Goal: Task Accomplishment & Management: Manage account settings

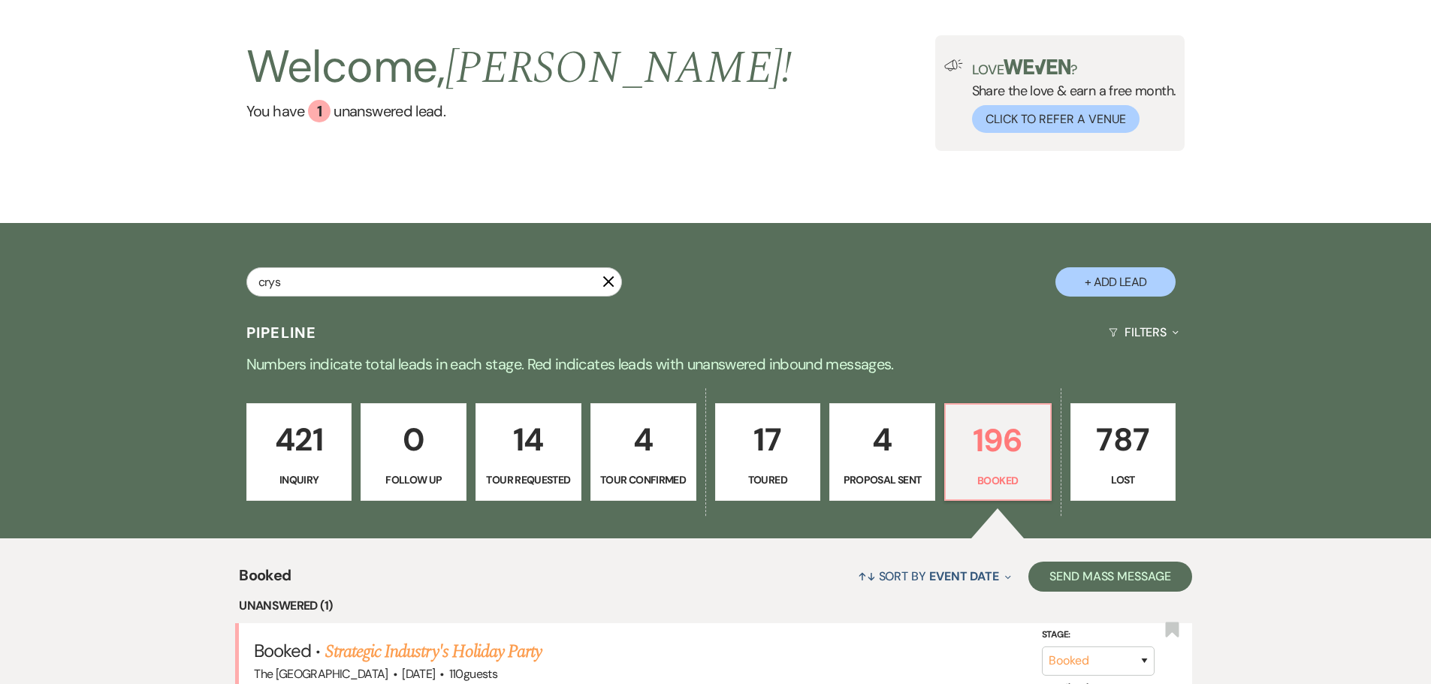
type input "cryst"
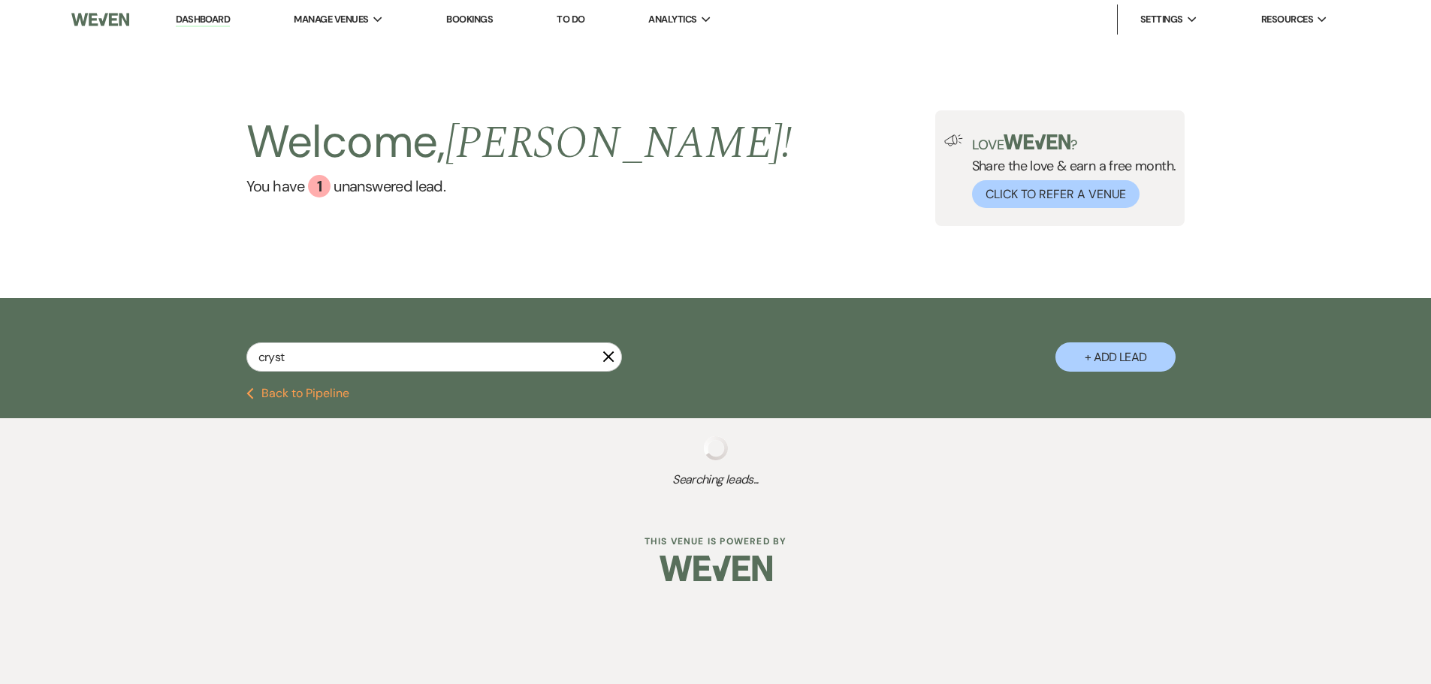
select select "8"
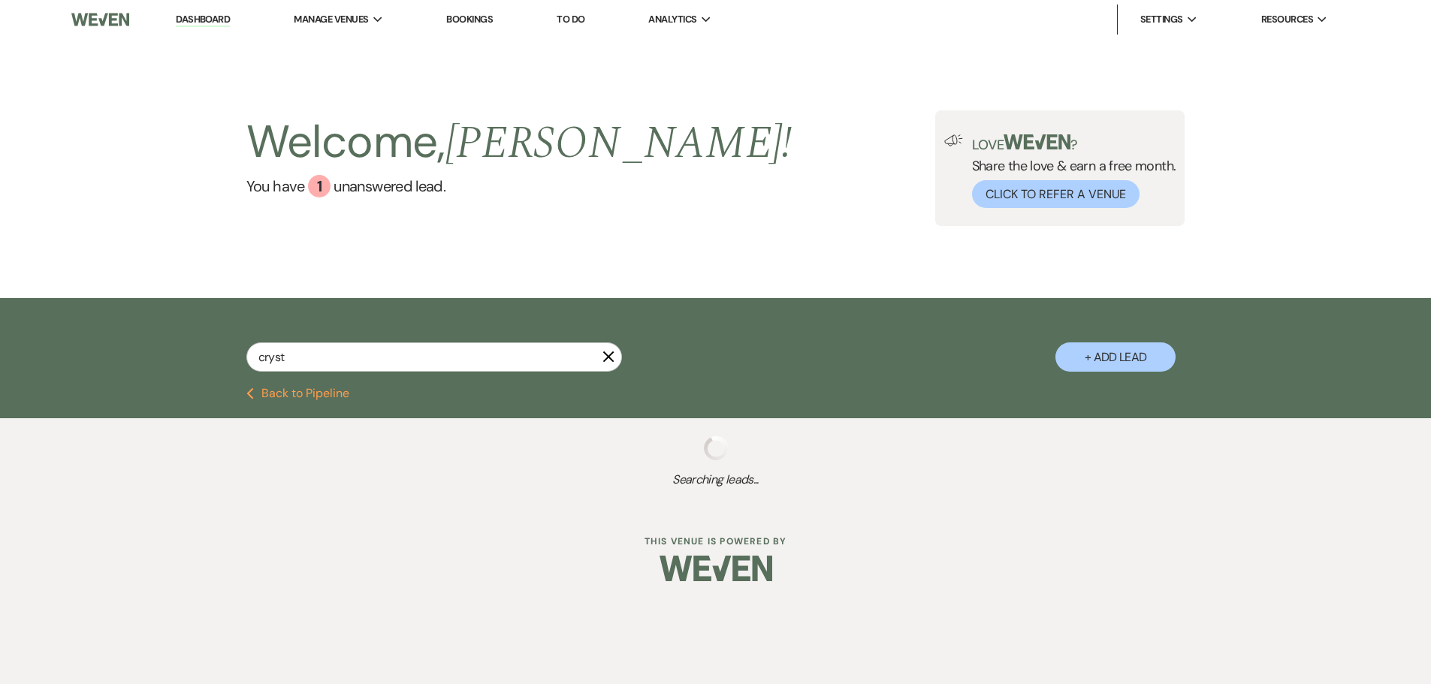
select select "8"
select select "4"
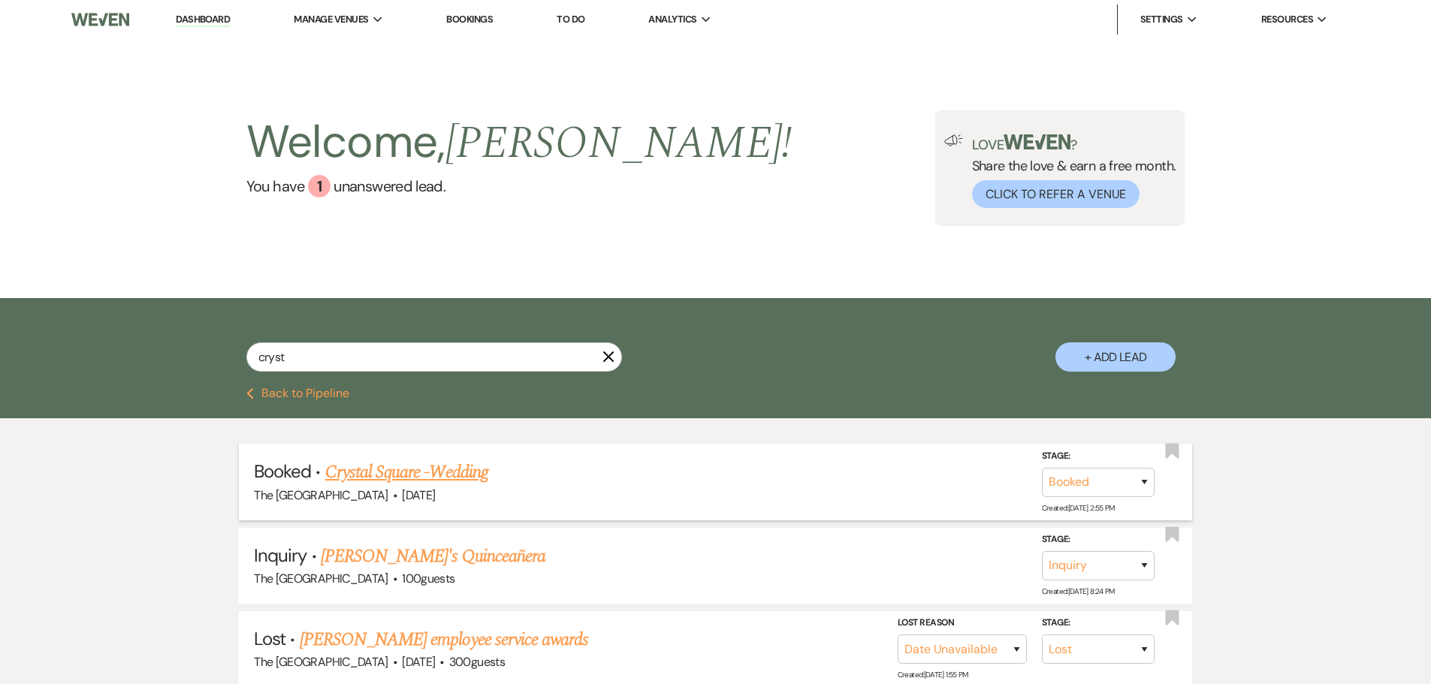
type input "cryst"
click at [449, 471] on link "Crystal Square -Wedding" at bounding box center [406, 472] width 163 height 27
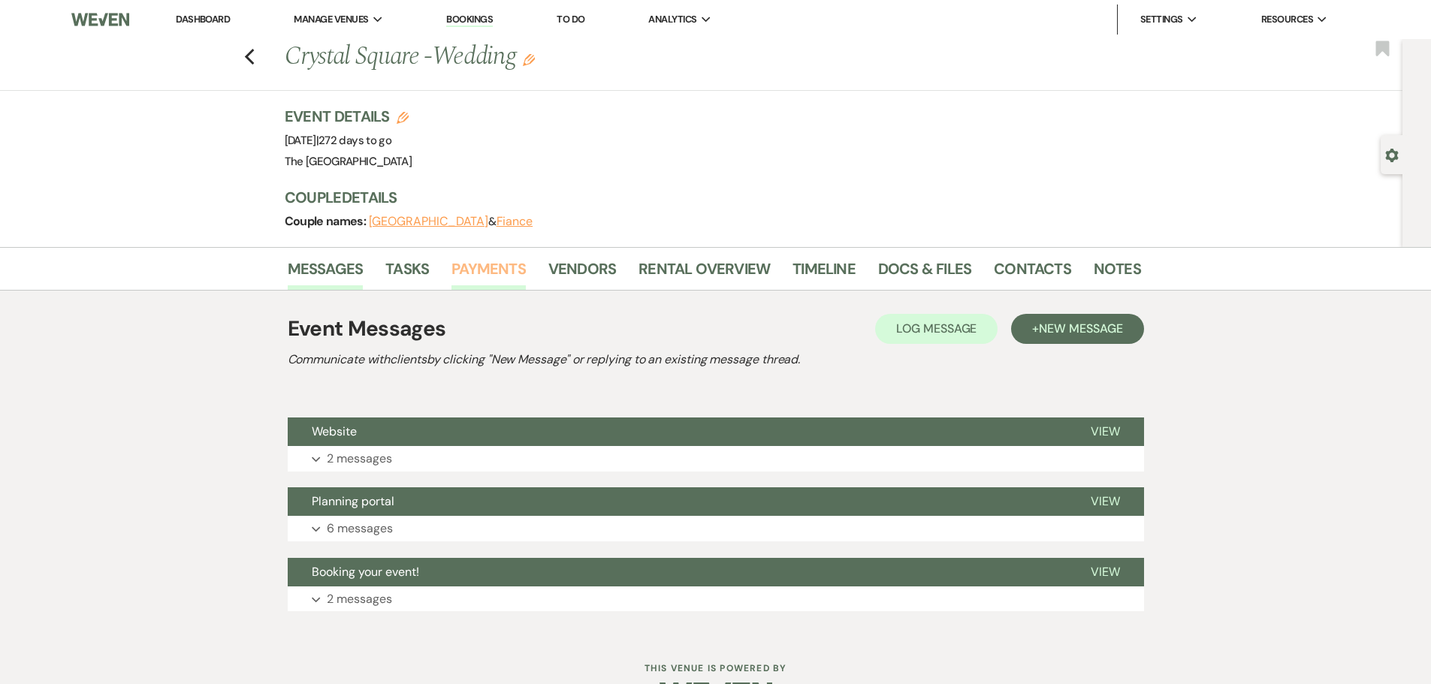
click at [505, 266] on link "Payments" at bounding box center [488, 273] width 74 height 33
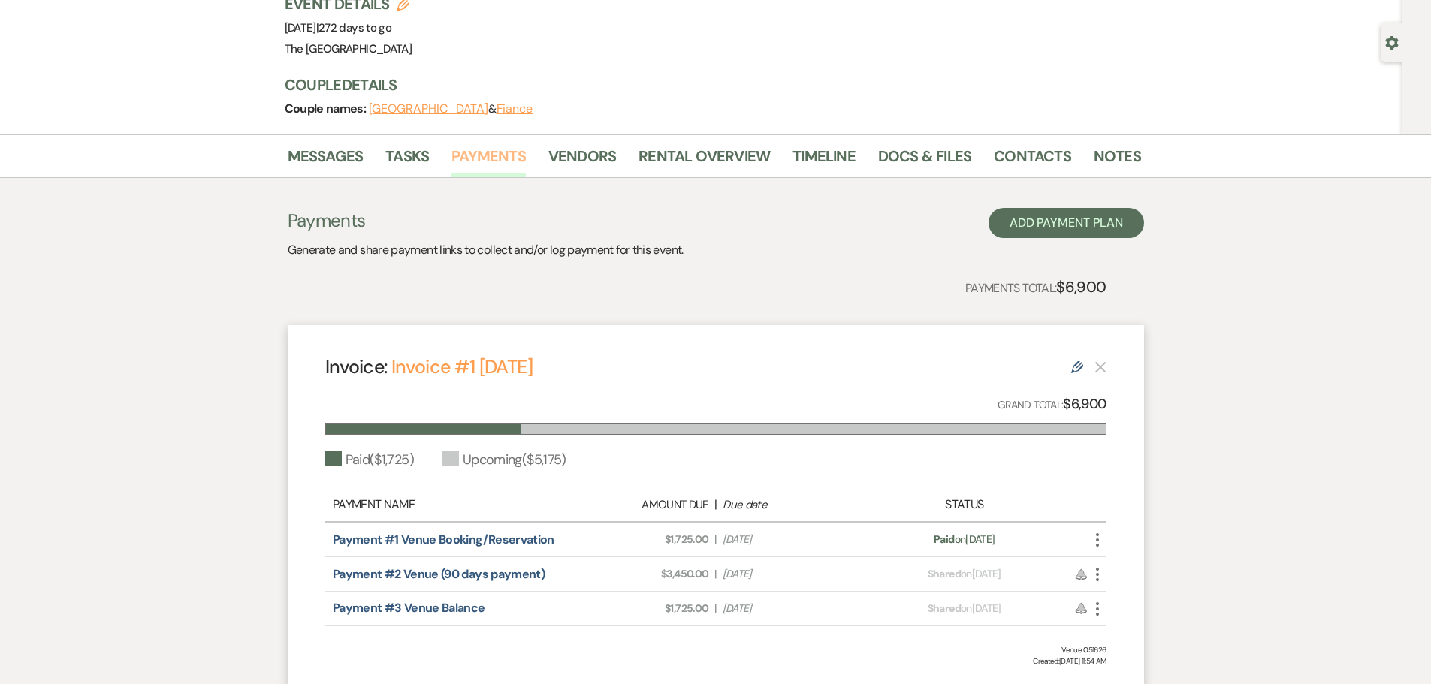
scroll to position [236, 0]
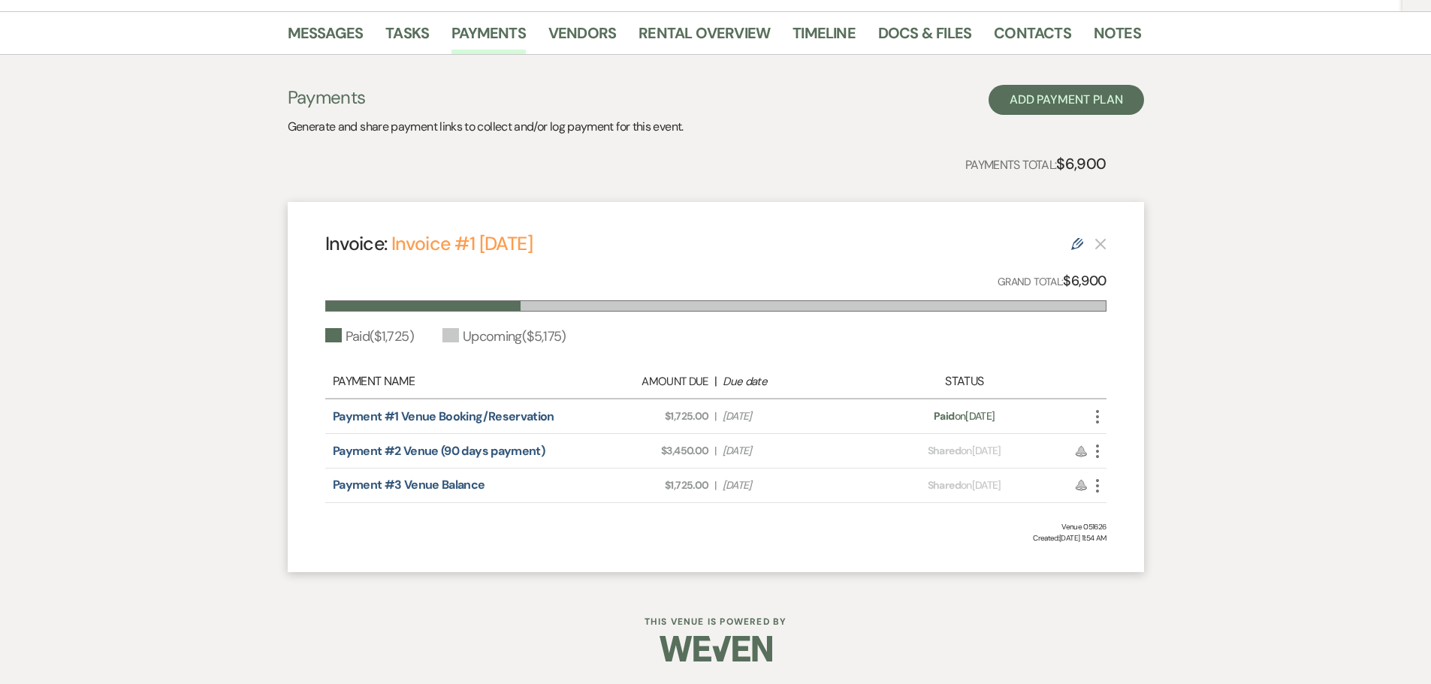
click at [1071, 240] on icon "Edit" at bounding box center [1077, 244] width 12 height 12
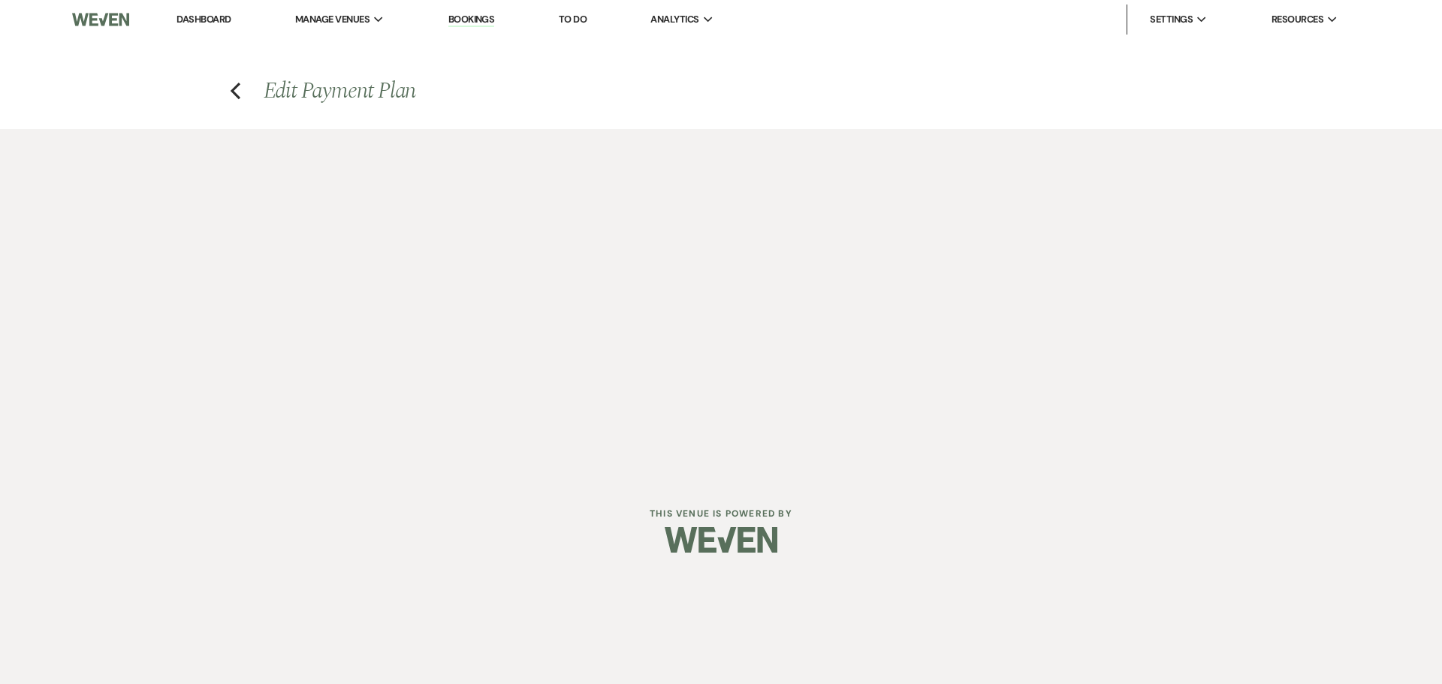
select select "23678"
select select "1"
select select "true"
select select "2"
select select "percentage"
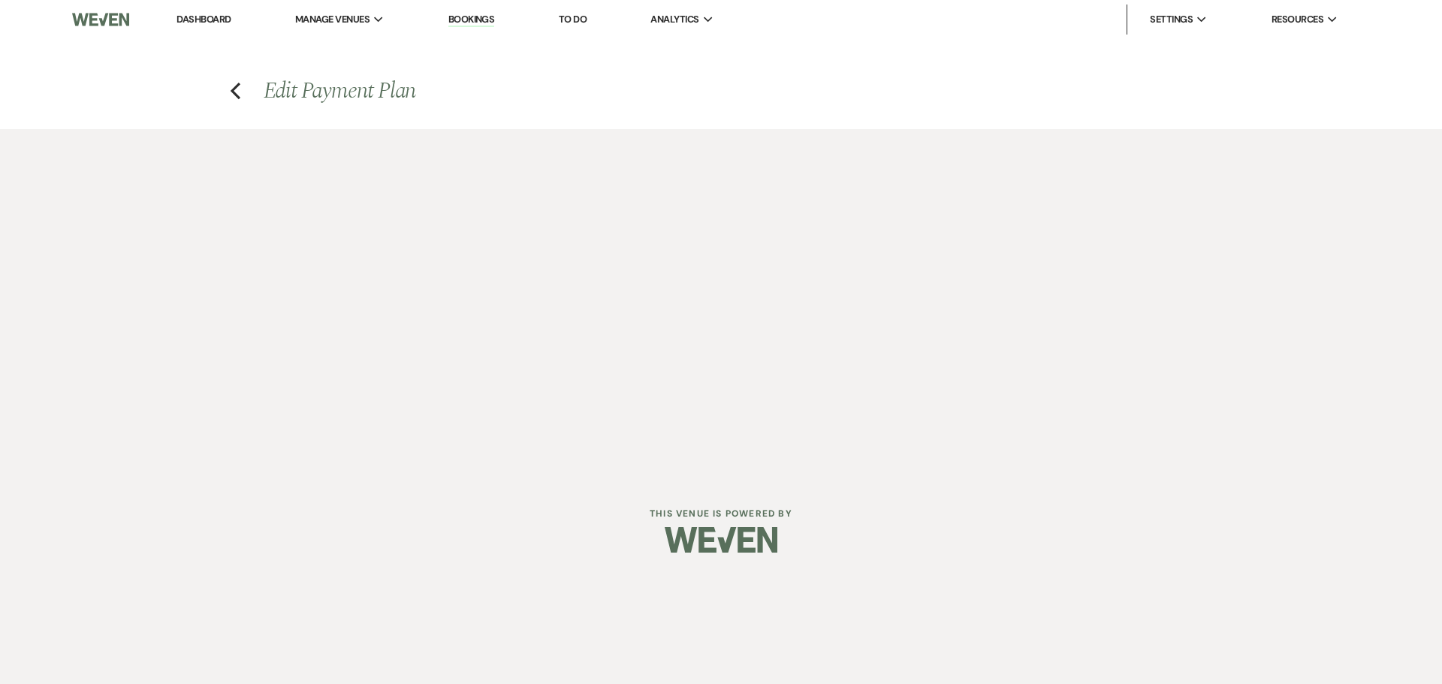
select select "true"
select select "client"
select select "weekly"
select select "weeks"
select select "complete"
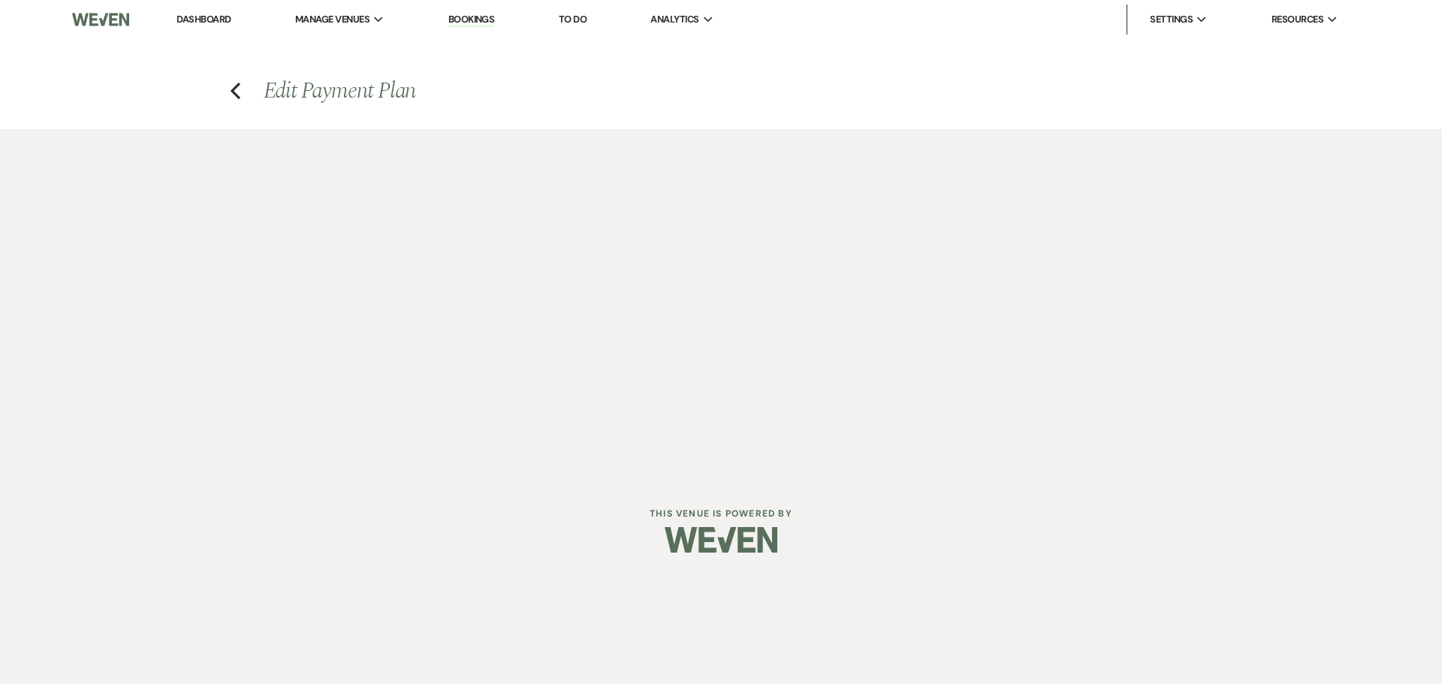
select select "2"
select select "percentage"
select select "true"
select select "client"
select select "weekly"
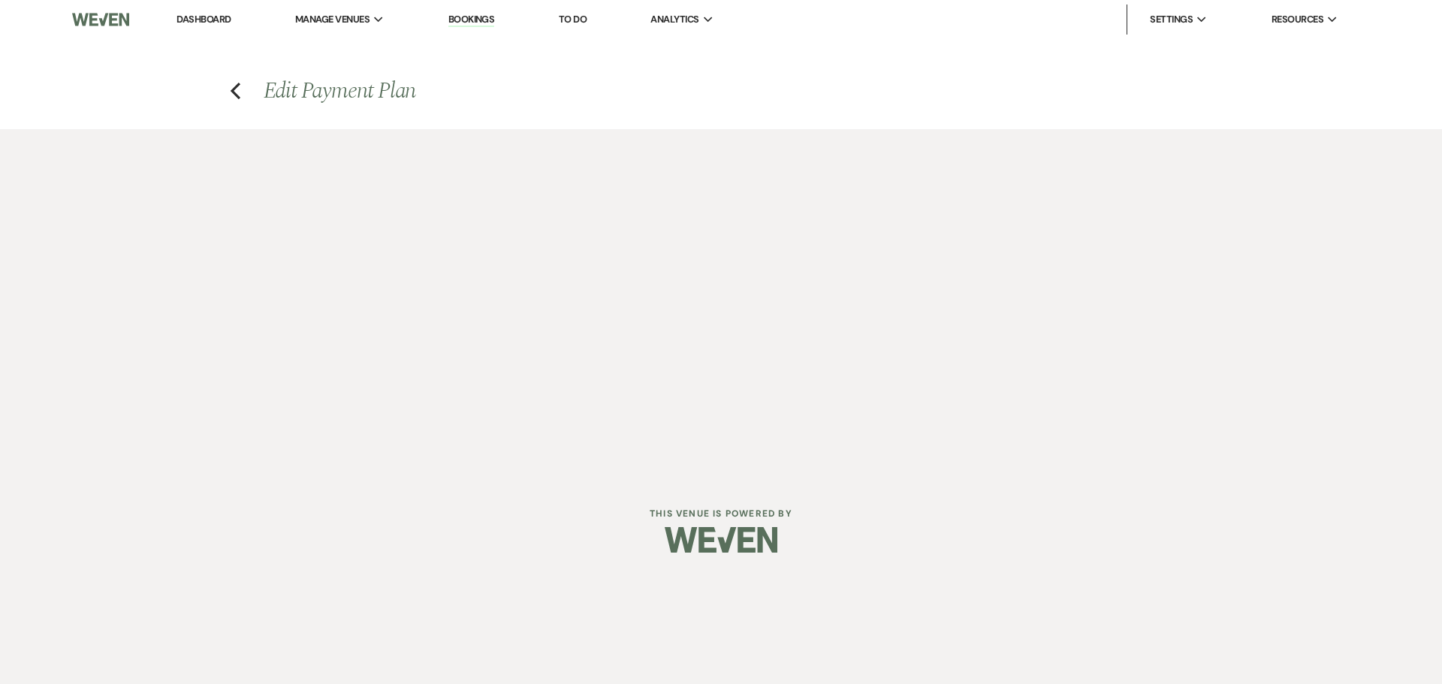
select select "weeks"
select select "complete"
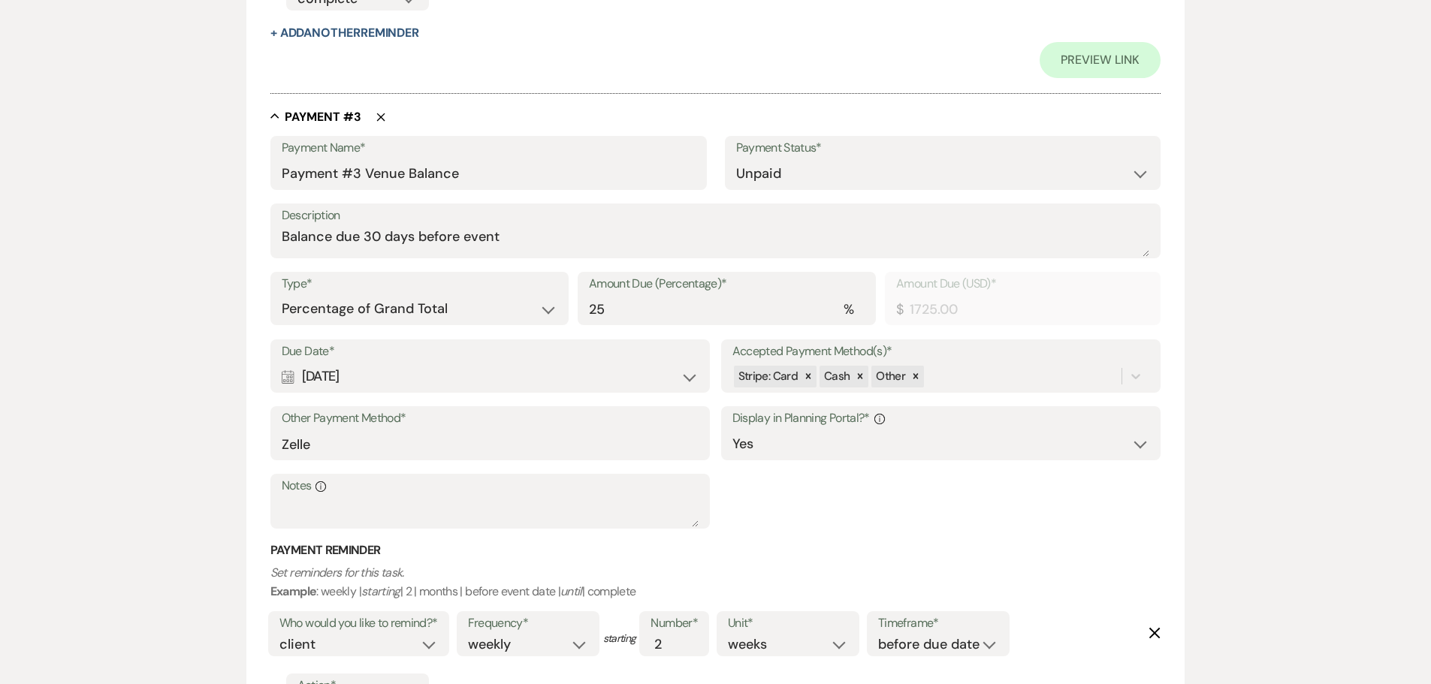
scroll to position [1542, 0]
click at [380, 115] on icon "Delete" at bounding box center [380, 117] width 9 height 9
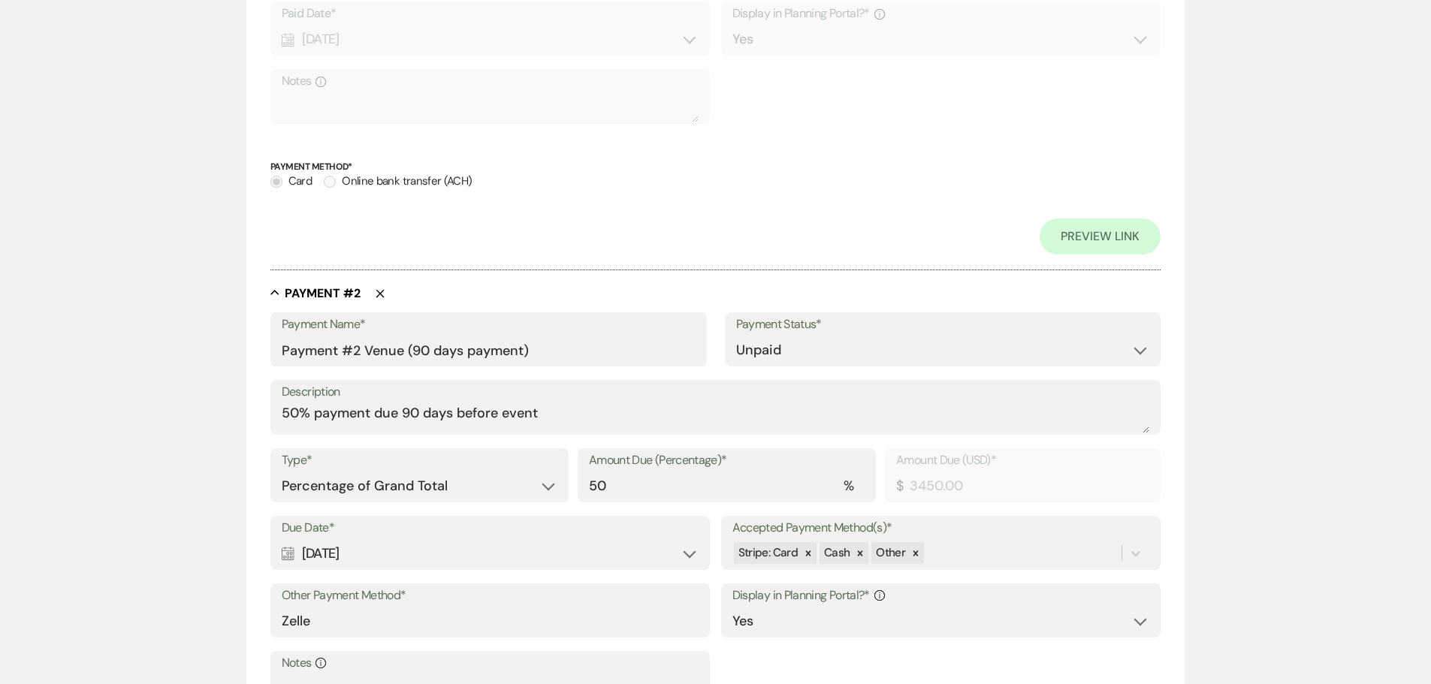
scroll to position [769, 0]
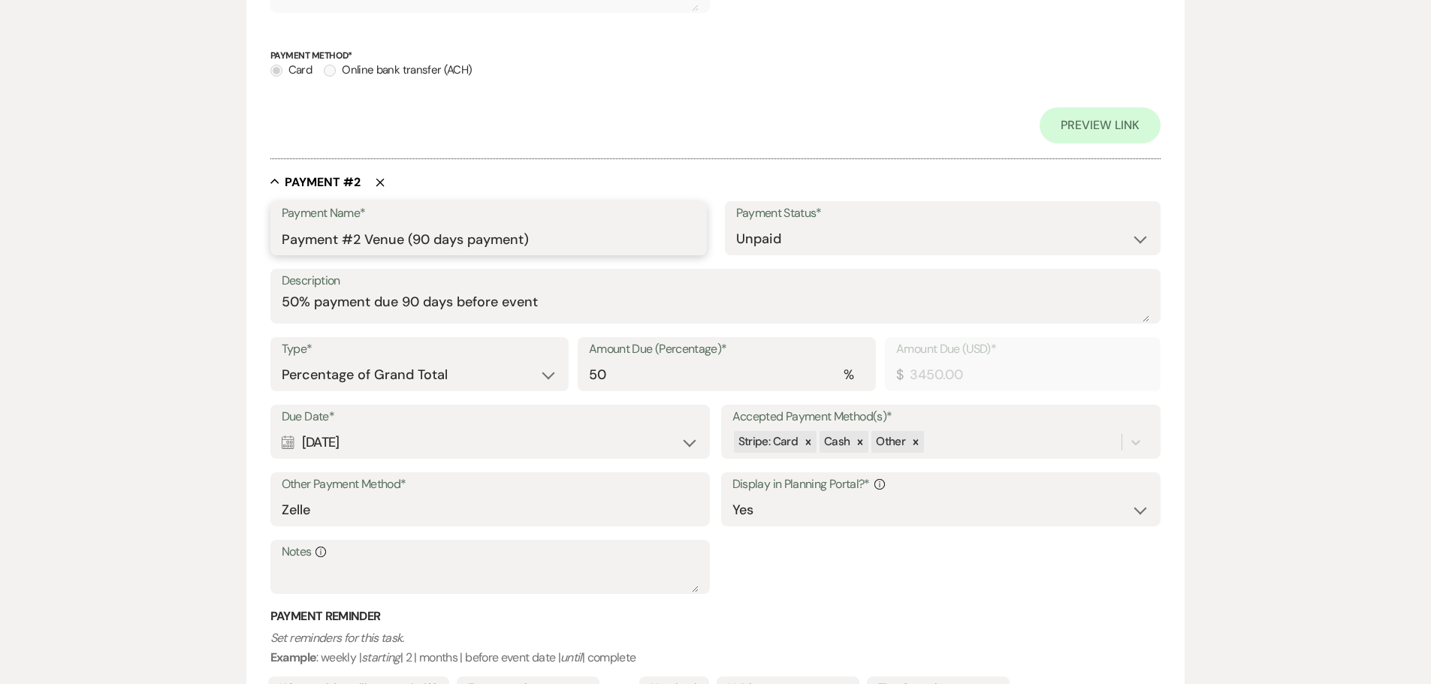
drag, startPoint x: 365, startPoint y: 240, endPoint x: 630, endPoint y: 254, distance: 265.5
click at [630, 254] on input "Payment #2 Venue (90 days payment)" at bounding box center [489, 239] width 414 height 29
type input "Payment #2"
click at [593, 308] on textarea "50% payment due 90 days before event" at bounding box center [716, 307] width 868 height 30
drag, startPoint x: 583, startPoint y: 308, endPoint x: 256, endPoint y: 301, distance: 326.8
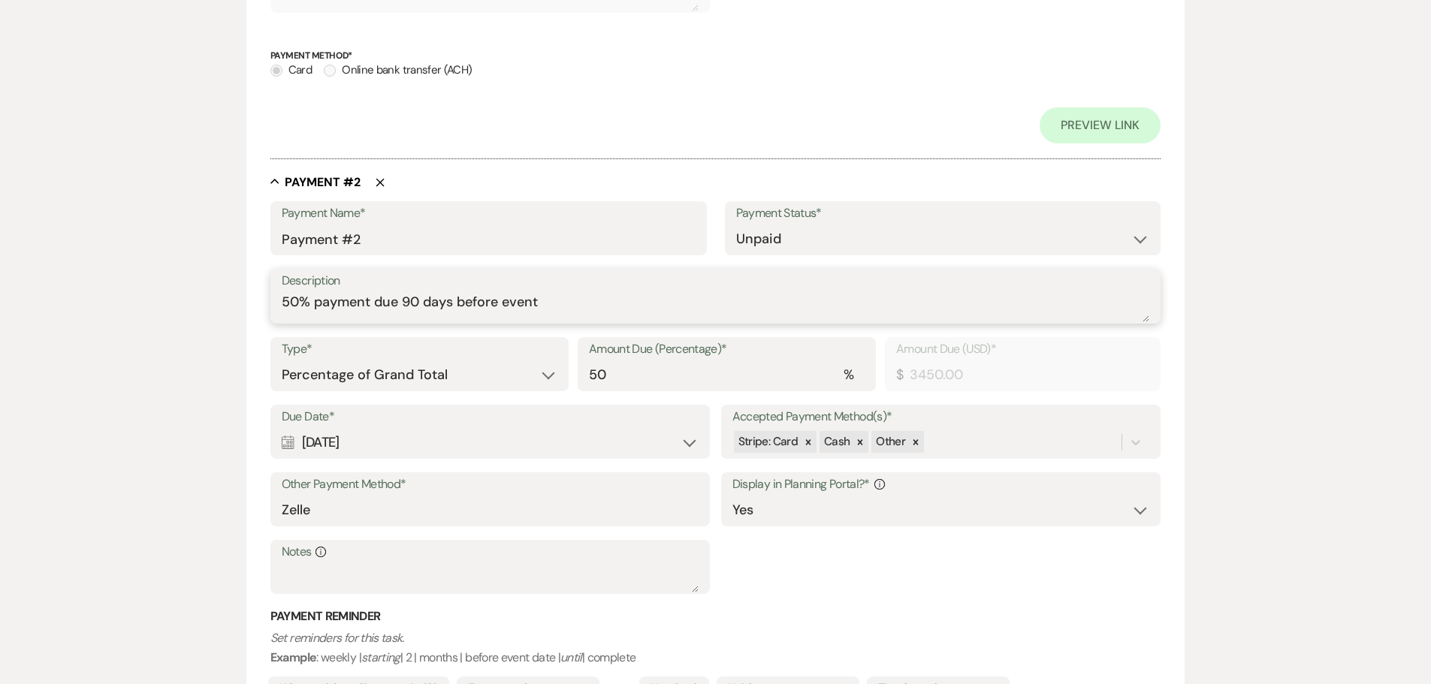
click at [256, 301] on form "Edit Payment Plan Create link(s) to collect and/or log payments for this event:…" at bounding box center [715, 208] width 939 height 1662
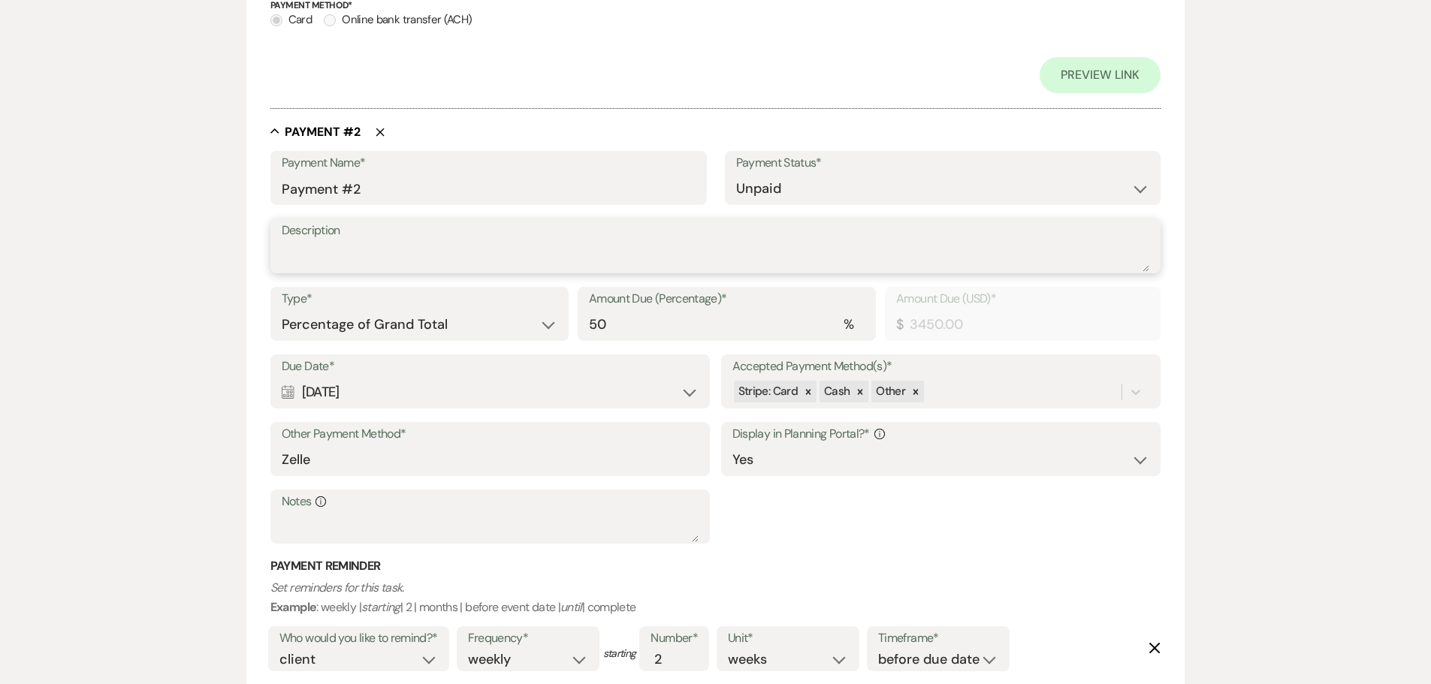
scroll to position [844, 0]
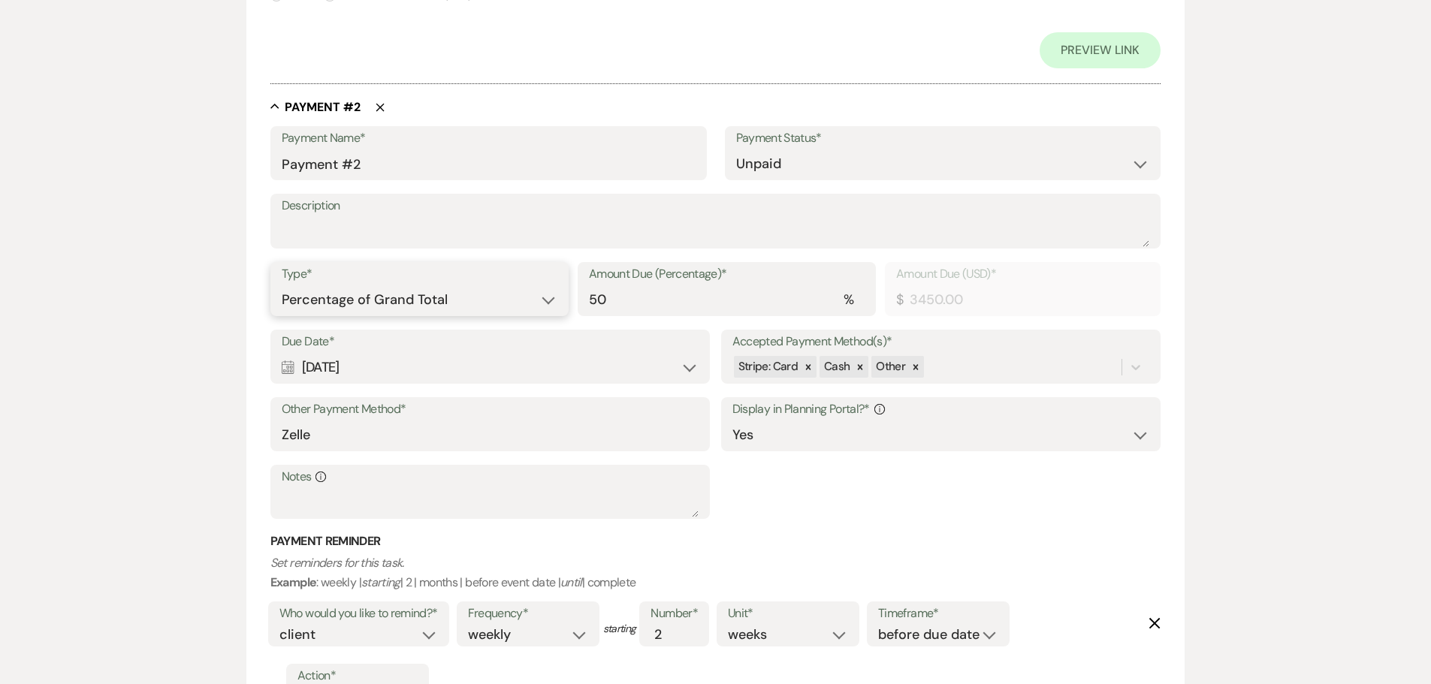
click at [548, 306] on select "Dollar Amount Percentage of Grand Total" at bounding box center [420, 299] width 276 height 29
select select "flat"
click at [282, 285] on select "Dollar Amount Percentage of Grand Total" at bounding box center [420, 299] width 276 height 29
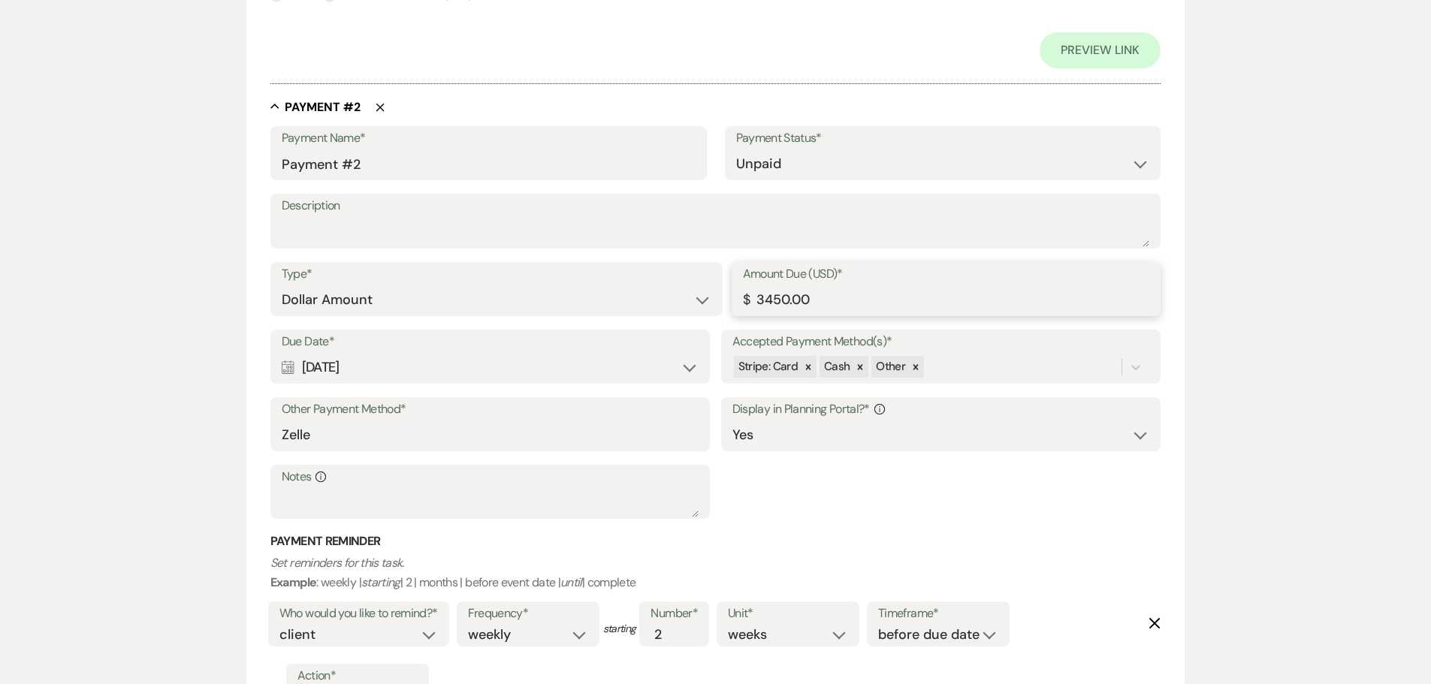
drag, startPoint x: 821, startPoint y: 300, endPoint x: 747, endPoint y: 297, distance: 73.6
click at [747, 297] on div "Amount Due (USD)* $ 3450.00" at bounding box center [947, 289] width 430 height 54
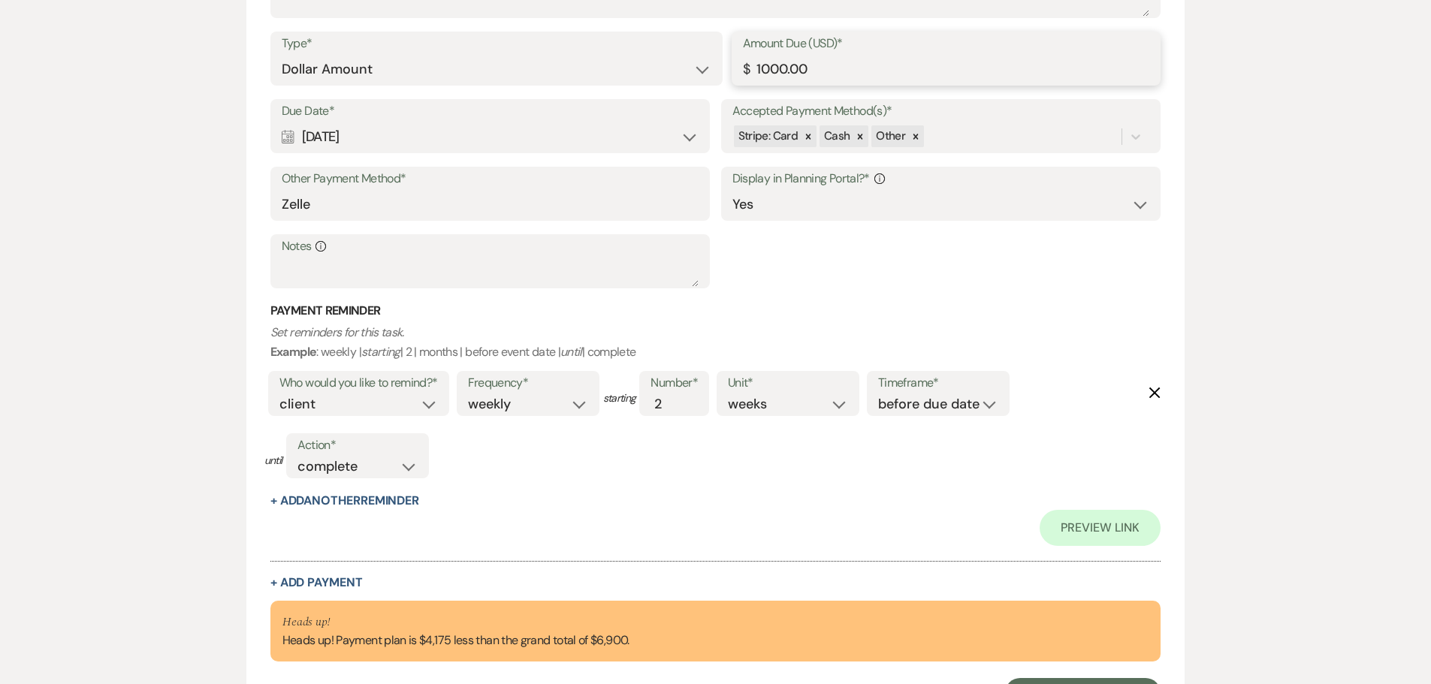
scroll to position [995, 0]
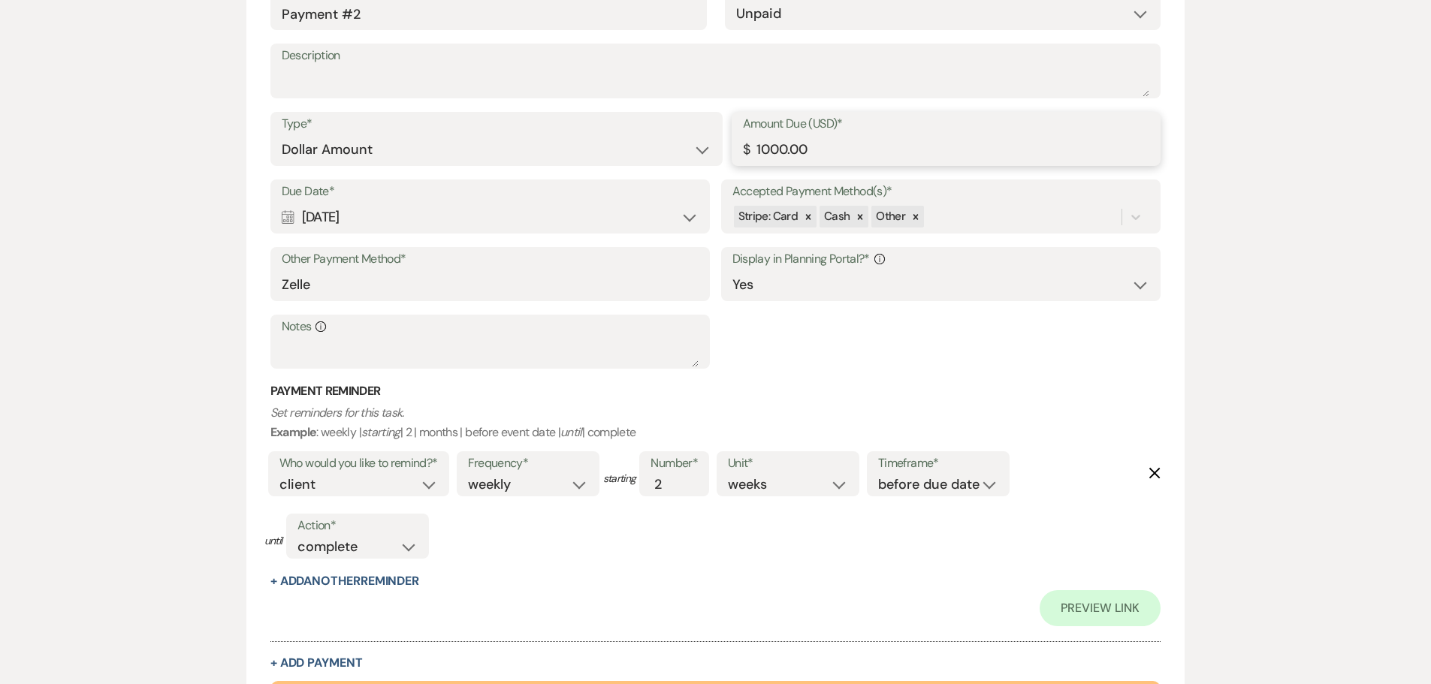
type input "1000.00"
click at [692, 220] on div "Calendar [DATE] Expand" at bounding box center [491, 217] width 418 height 29
select select "day"
select select "beforeEventDate"
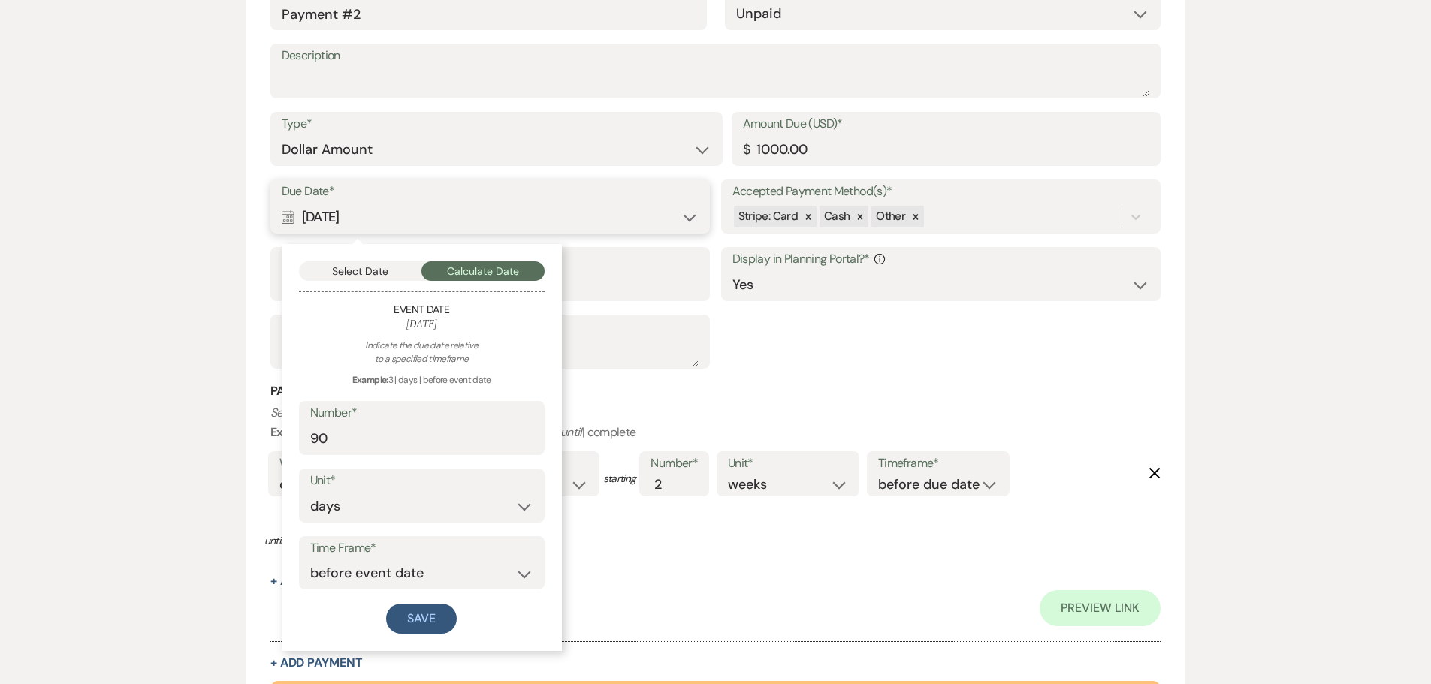
click at [370, 261] on button "Select Date" at bounding box center [360, 271] width 123 height 20
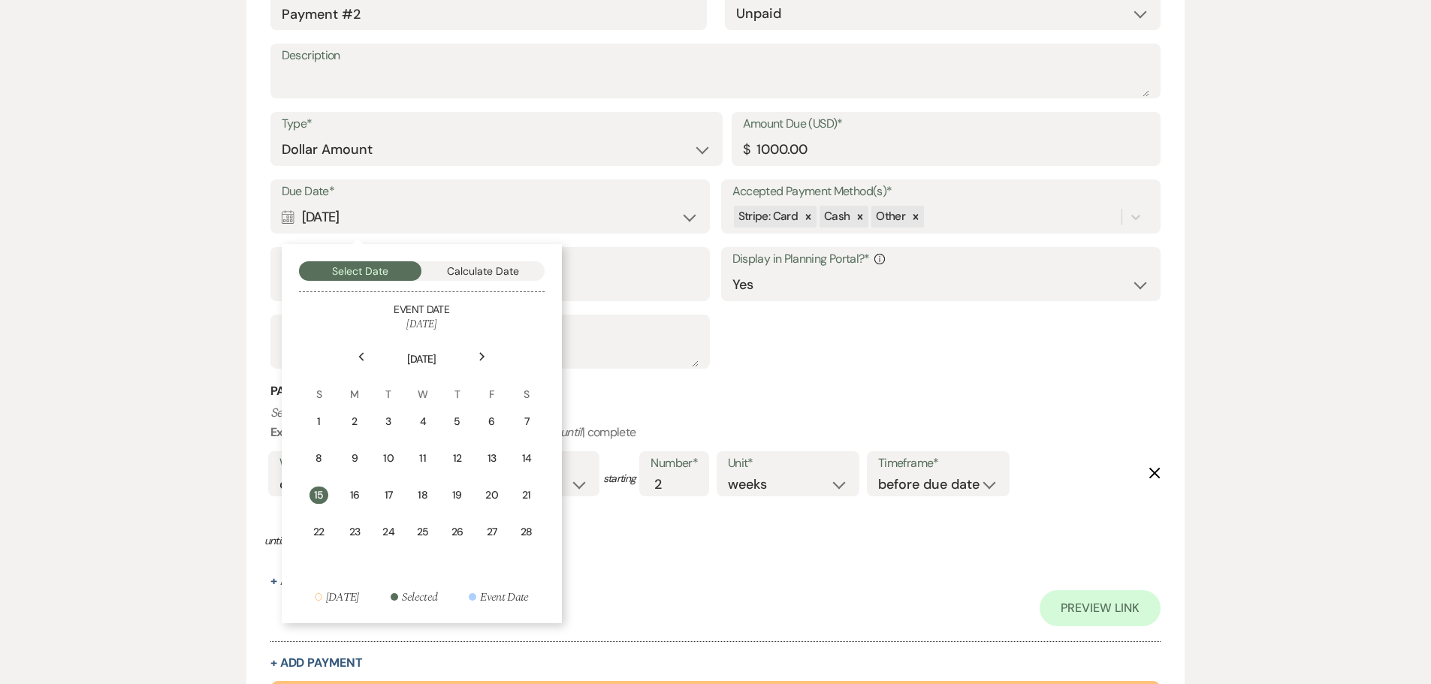
click at [481, 354] on use at bounding box center [481, 356] width 5 height 8
click at [361, 355] on icon "Previous" at bounding box center [362, 356] width 8 height 9
click at [364, 358] on icon "Previous" at bounding box center [362, 356] width 8 height 9
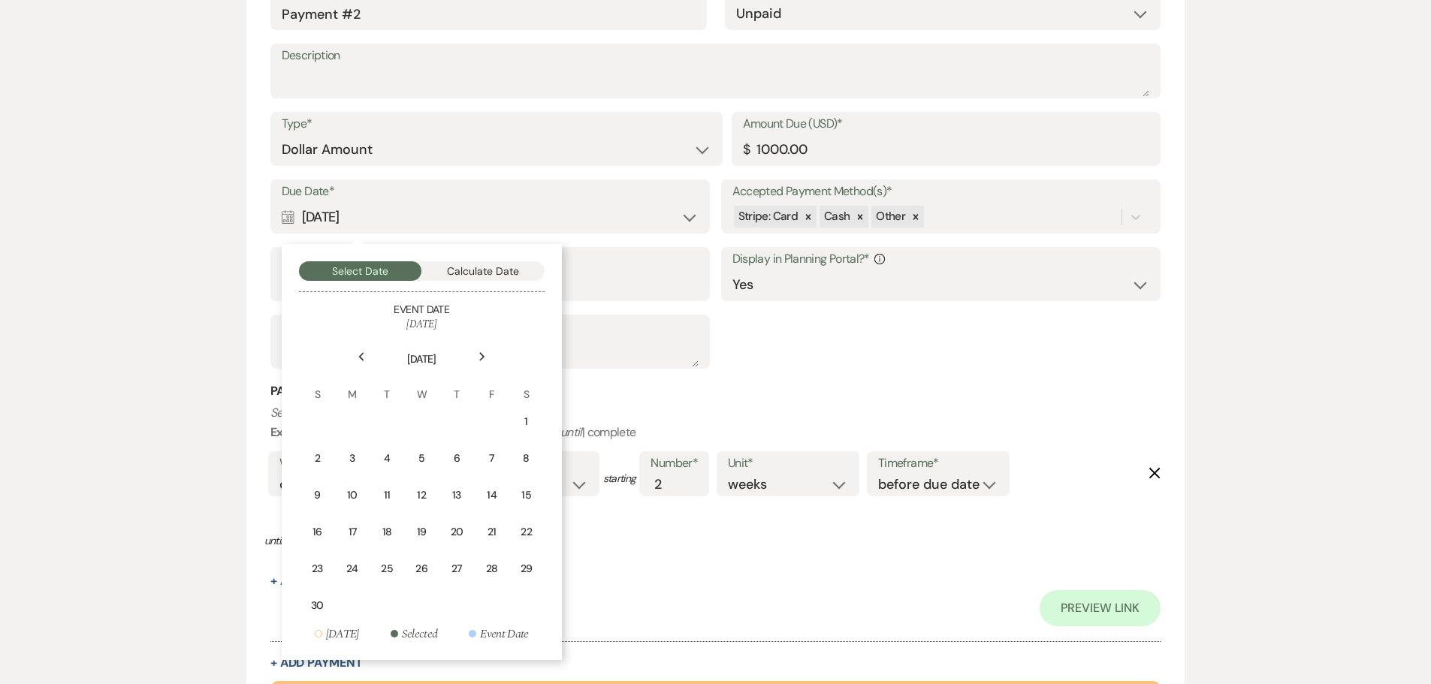
click at [364, 358] on icon "Previous" at bounding box center [362, 356] width 8 height 9
click at [345, 534] on div "18" at bounding box center [350, 535] width 13 height 16
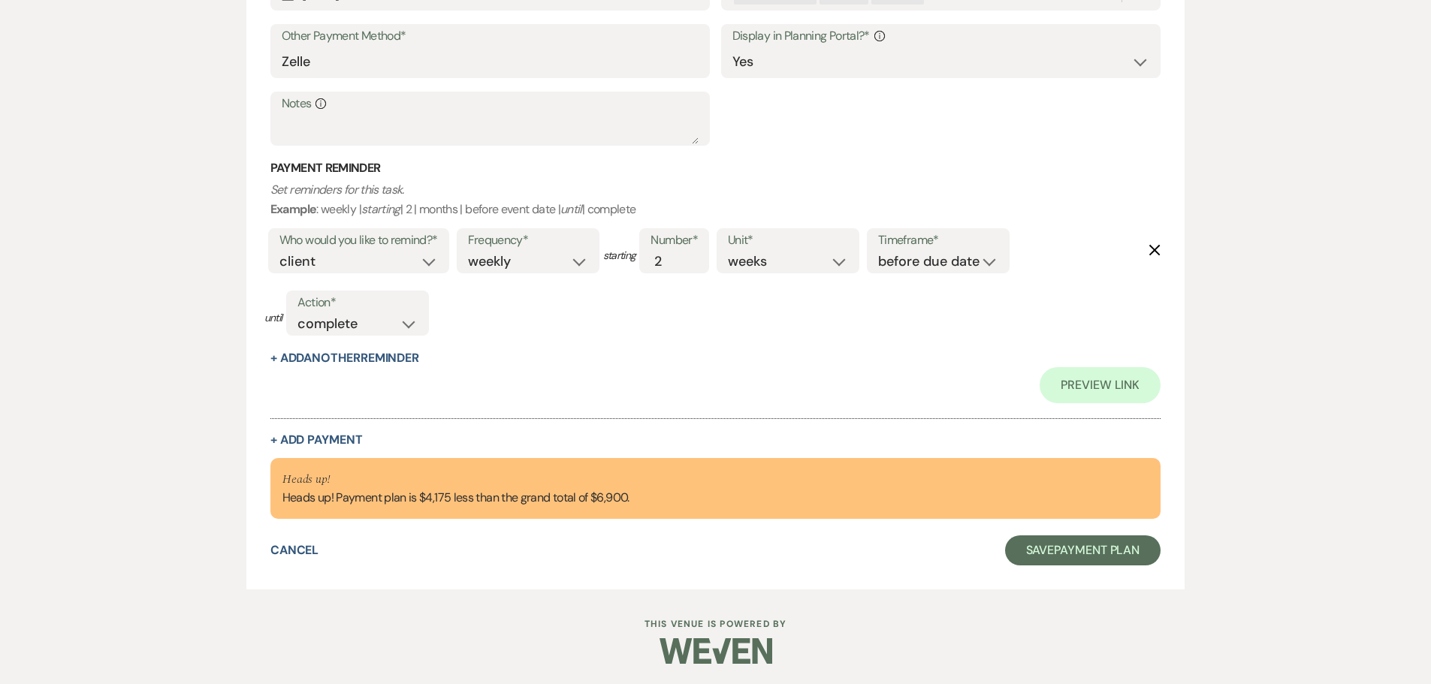
scroll to position [1220, 0]
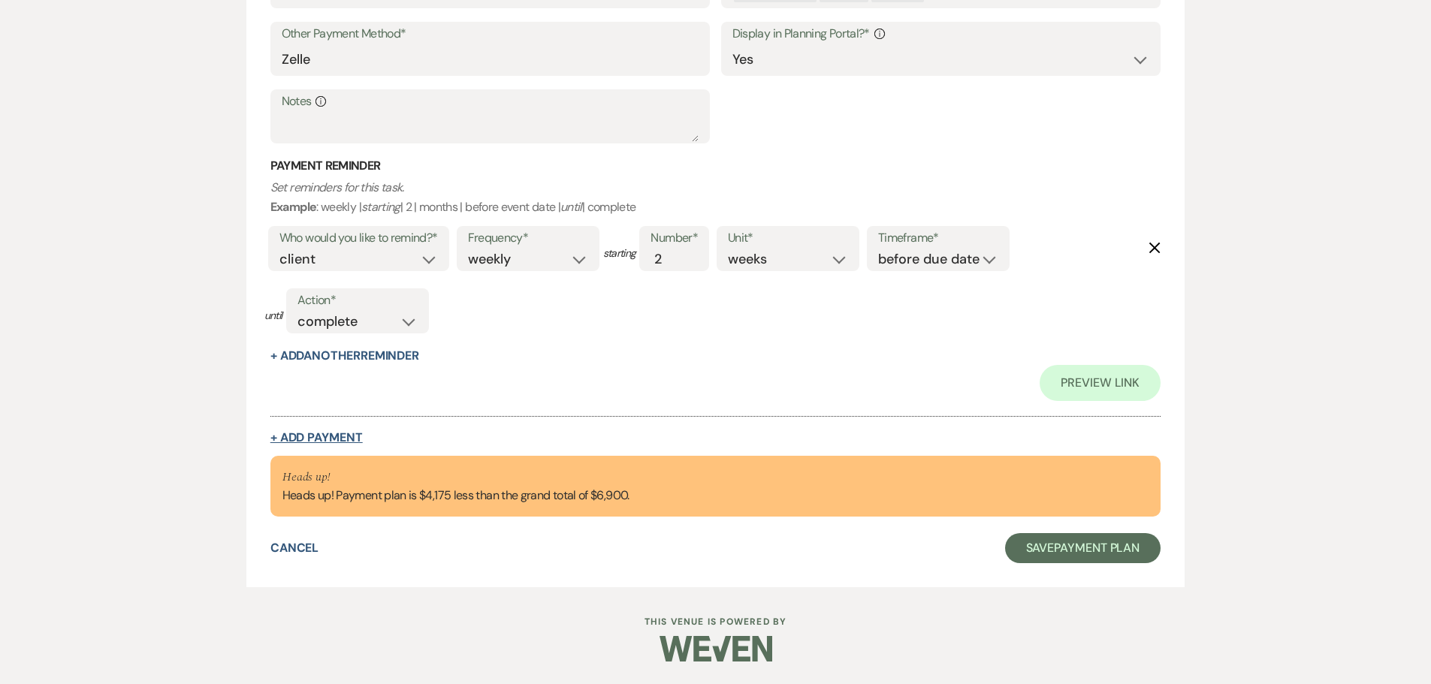
click at [334, 435] on button "+ Add Payment" at bounding box center [316, 438] width 92 height 12
select select "2"
select select "flat"
select select "true"
select select "client"
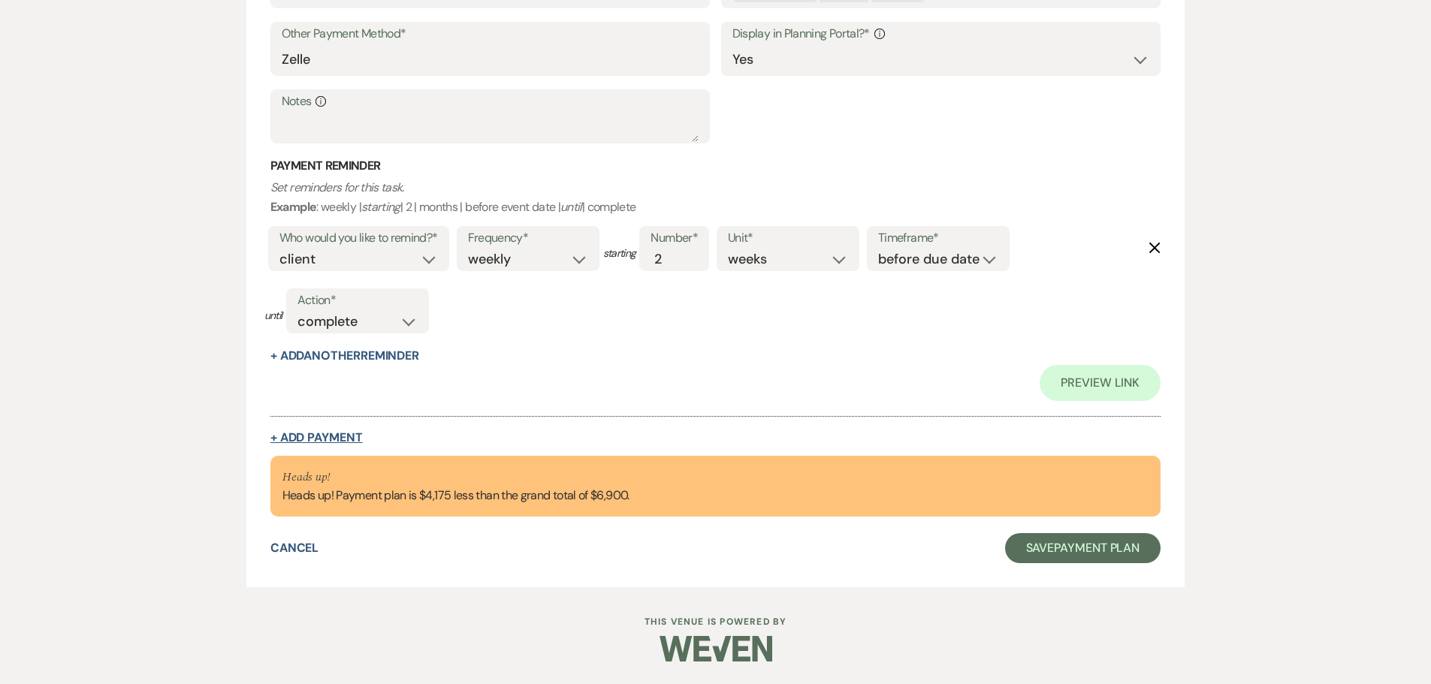
select select "weeks"
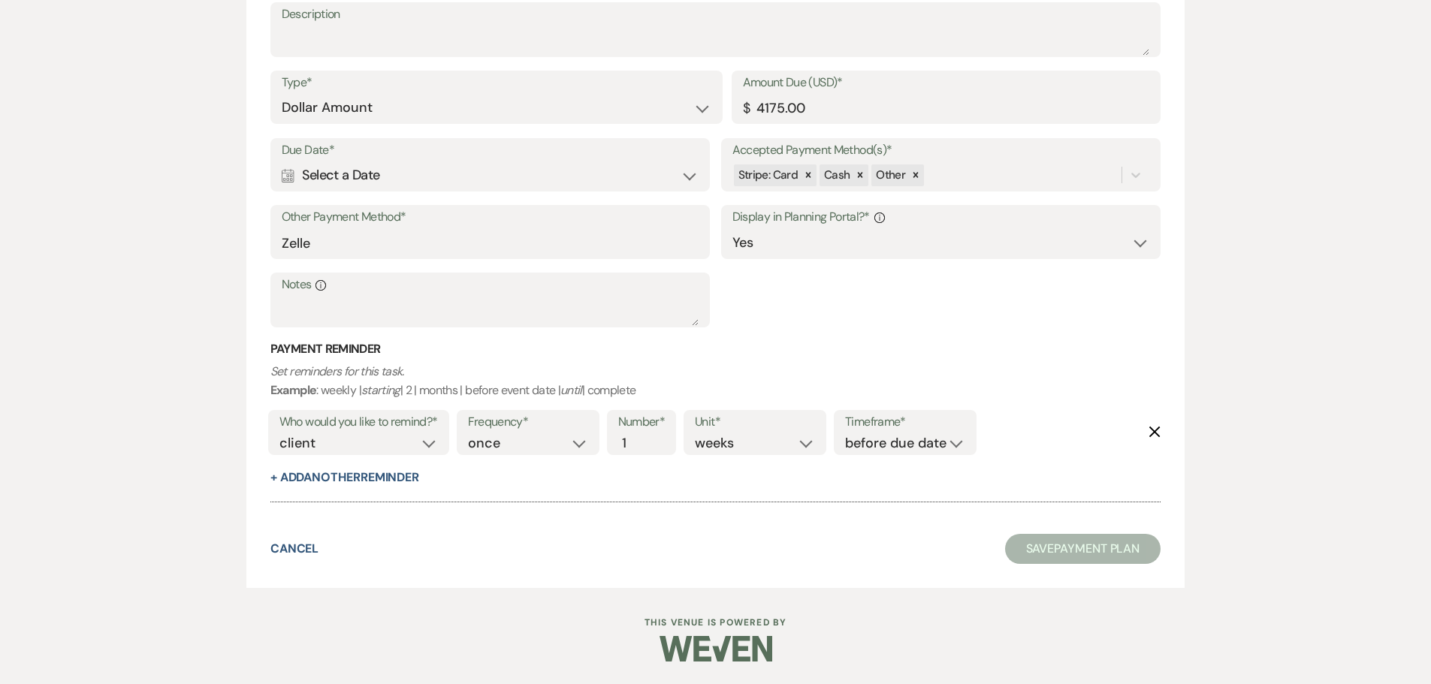
scroll to position [1447, 0]
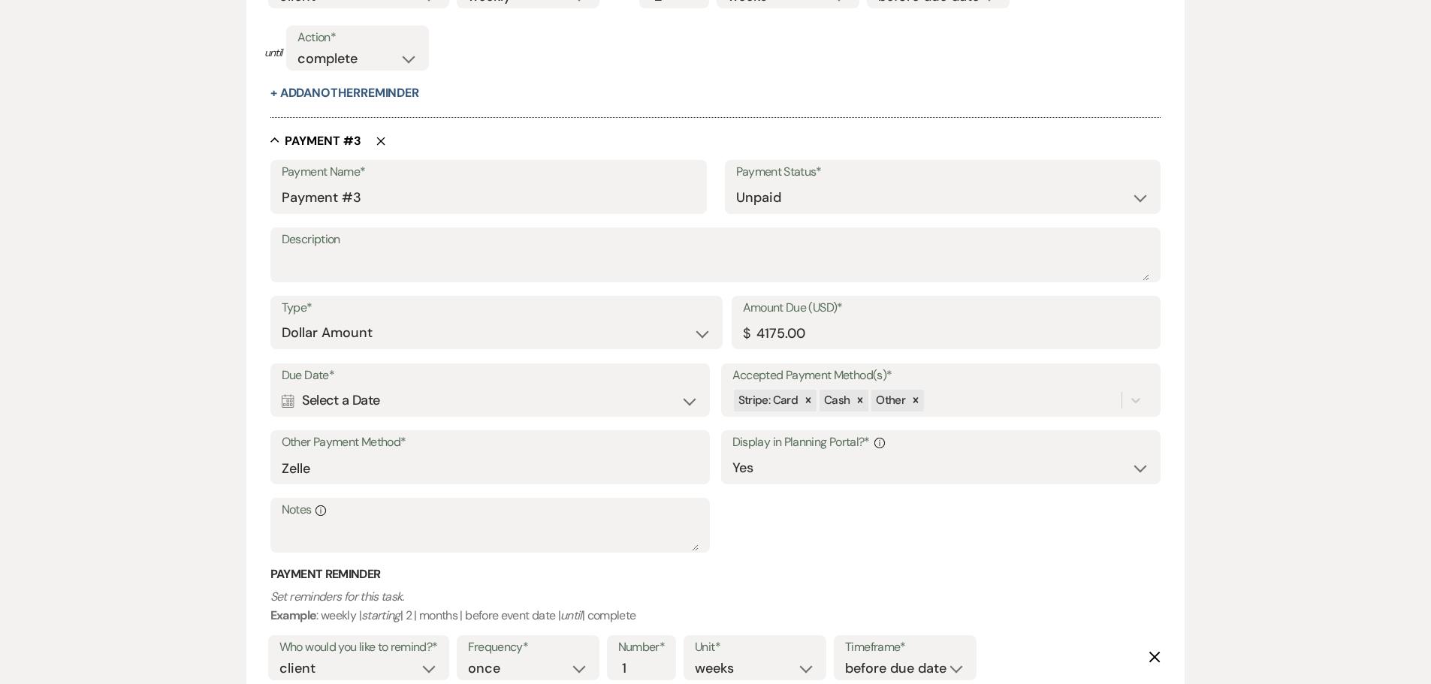
click at [483, 392] on div "Calendar Select a Date Expand" at bounding box center [491, 400] width 418 height 29
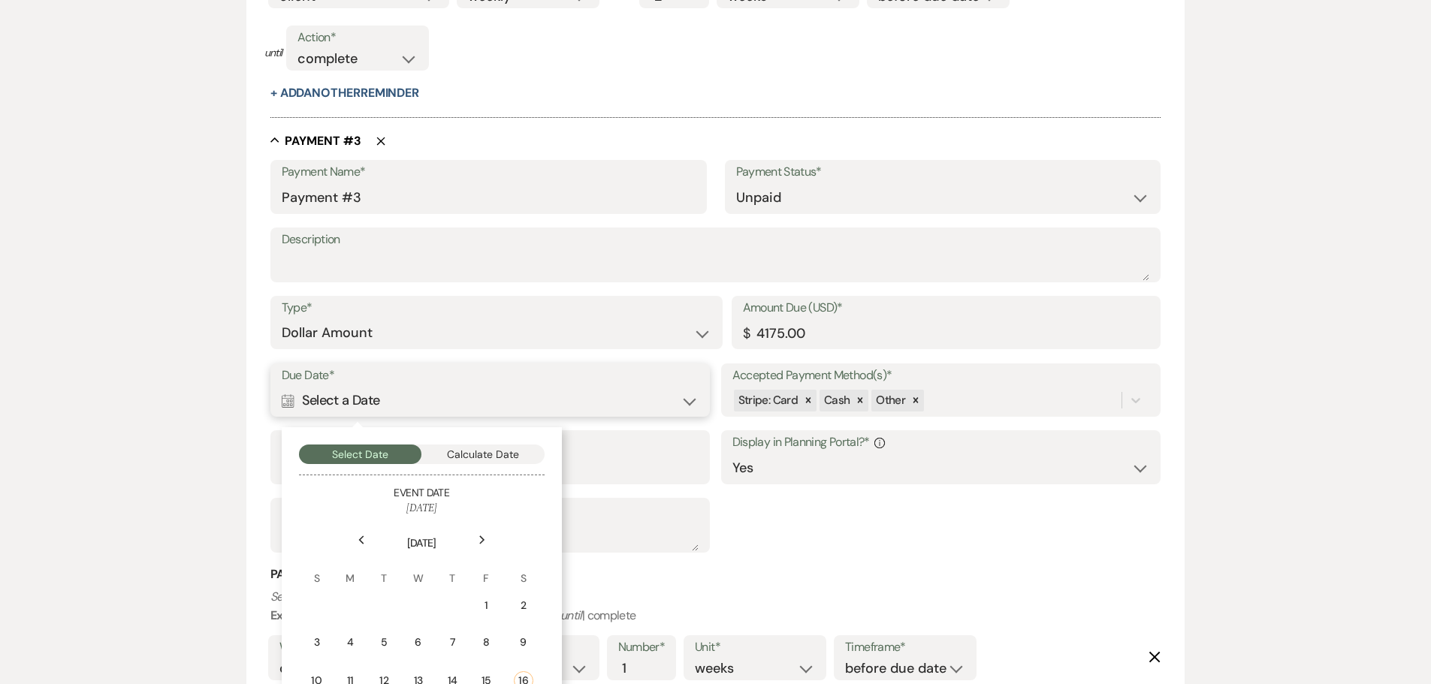
click at [474, 456] on button "Calculate Date" at bounding box center [482, 455] width 123 height 20
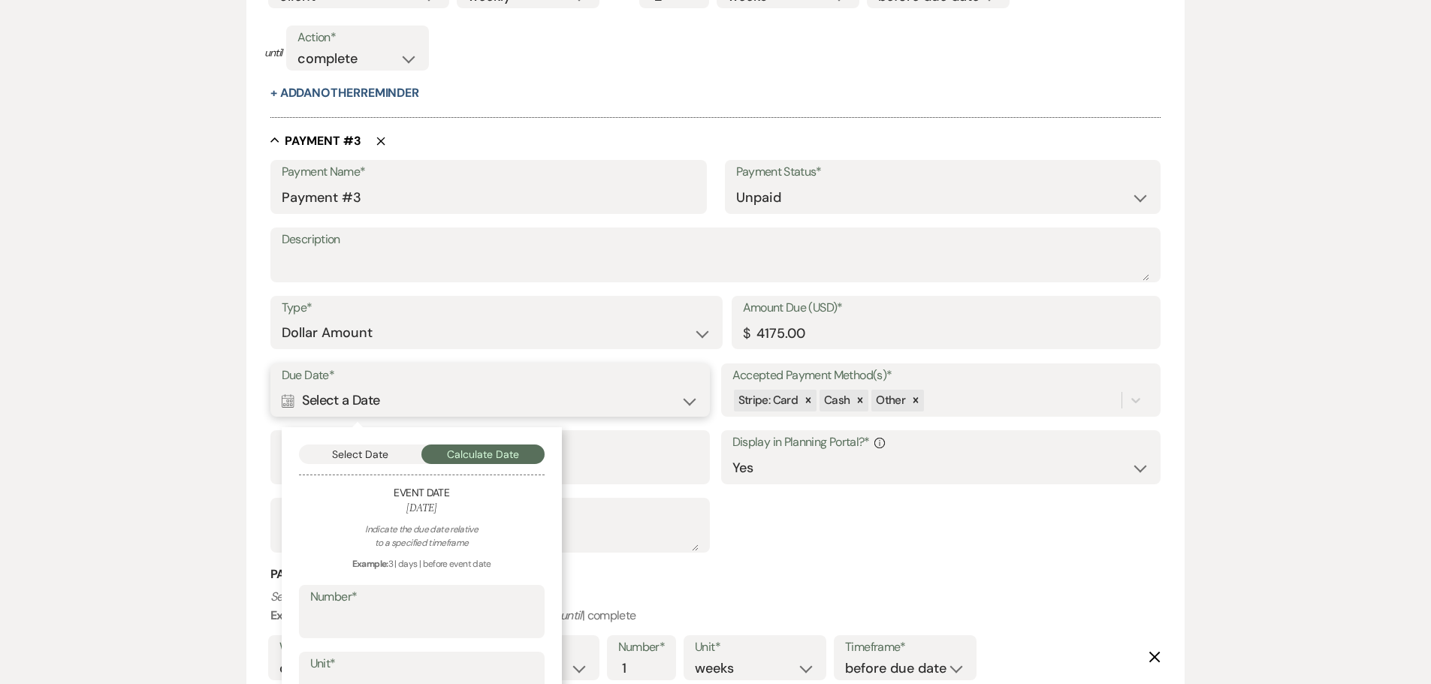
scroll to position [1672, 0]
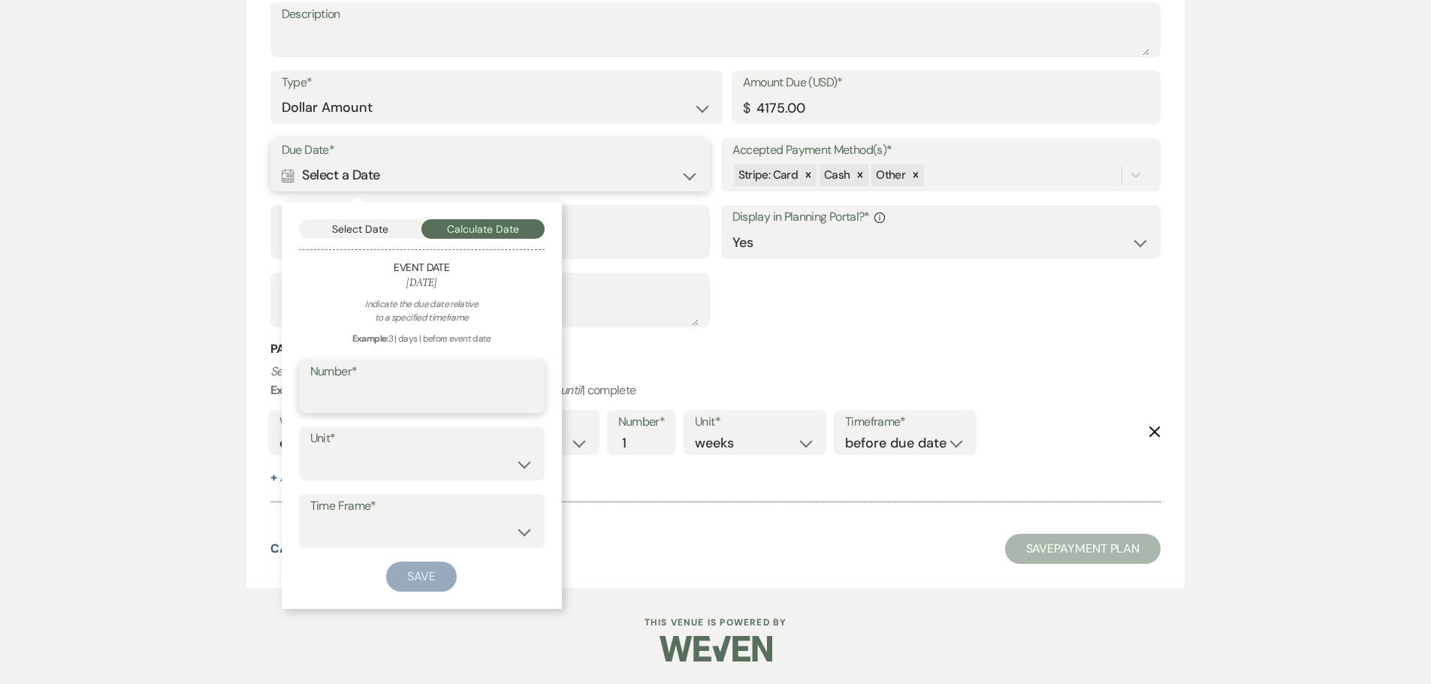
click at [373, 392] on input "Number*" at bounding box center [421, 396] width 223 height 29
click at [354, 406] on input "3" at bounding box center [421, 396] width 223 height 29
type input "30"
click at [369, 479] on select "days weeks months" at bounding box center [421, 464] width 223 height 29
select select "day"
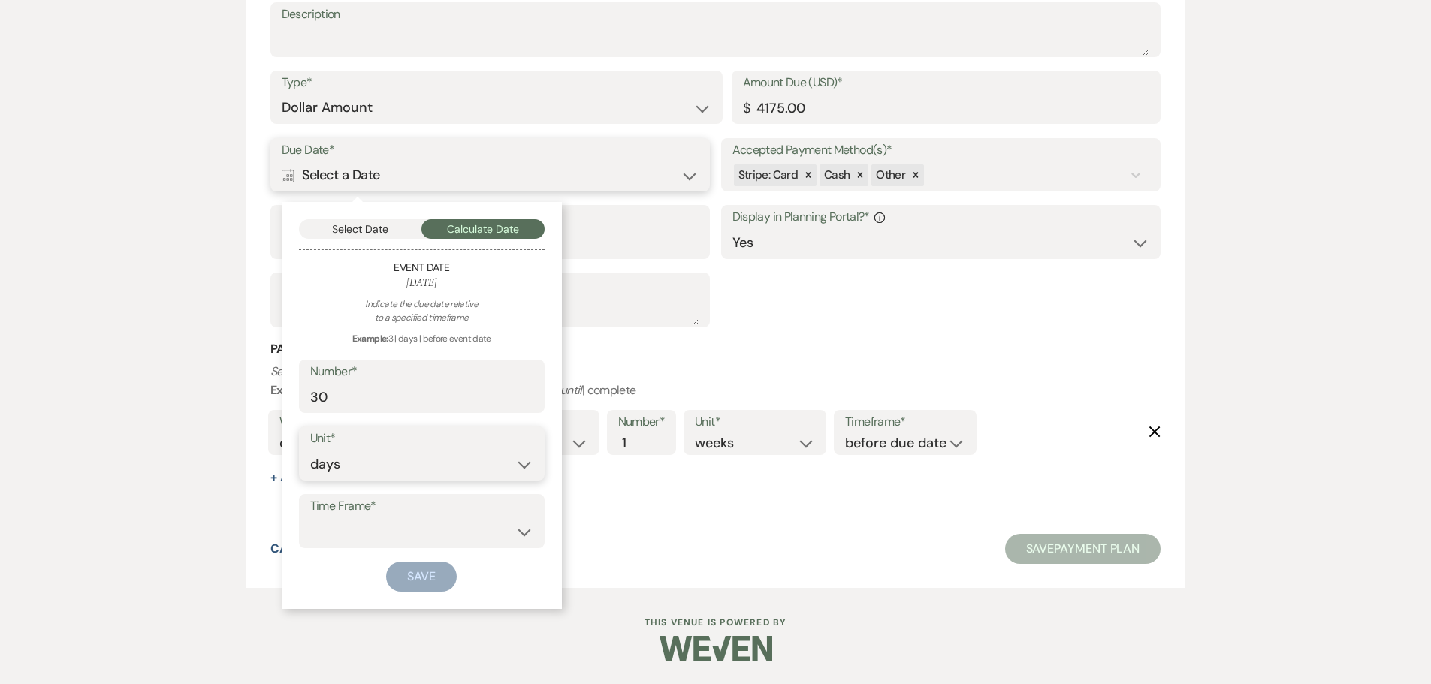
click at [310, 450] on select "days weeks months" at bounding box center [421, 464] width 223 height 29
click at [365, 520] on select "before event date after event date after event is booked after [DATE] date" at bounding box center [421, 532] width 223 height 29
select select "beforeEventDate"
click at [310, 518] on select "before event date after event date after event is booked after [DATE] date" at bounding box center [421, 532] width 223 height 29
click at [421, 586] on button "Save" at bounding box center [421, 577] width 71 height 30
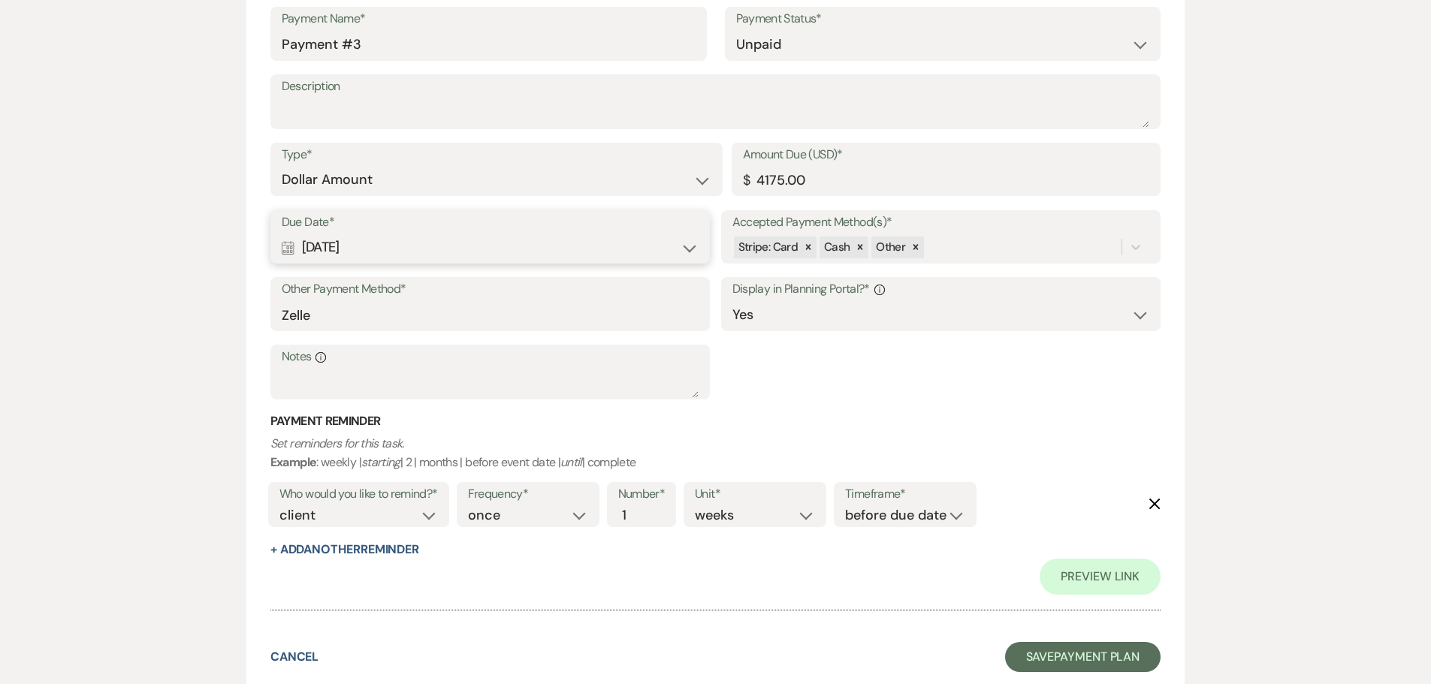
scroll to position [1744, 0]
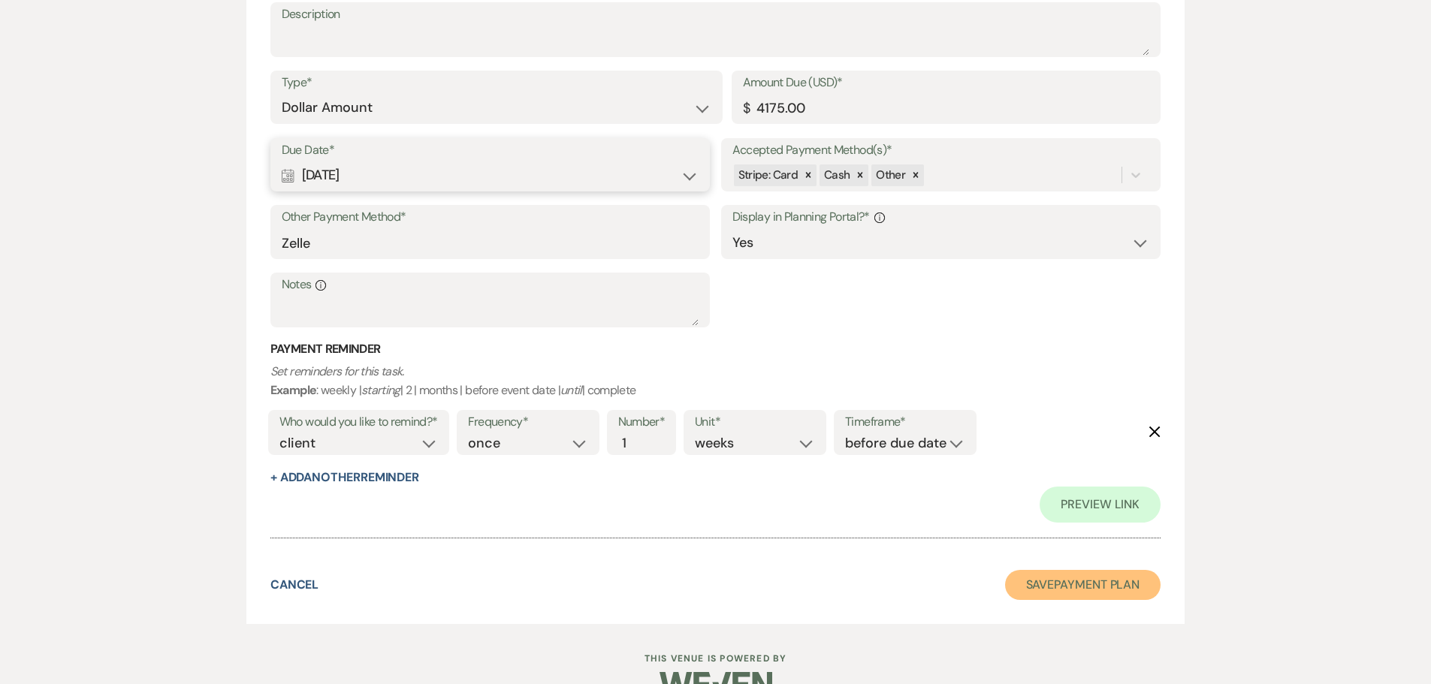
click at [1019, 582] on button "Save Payment Plan" at bounding box center [1083, 585] width 156 height 30
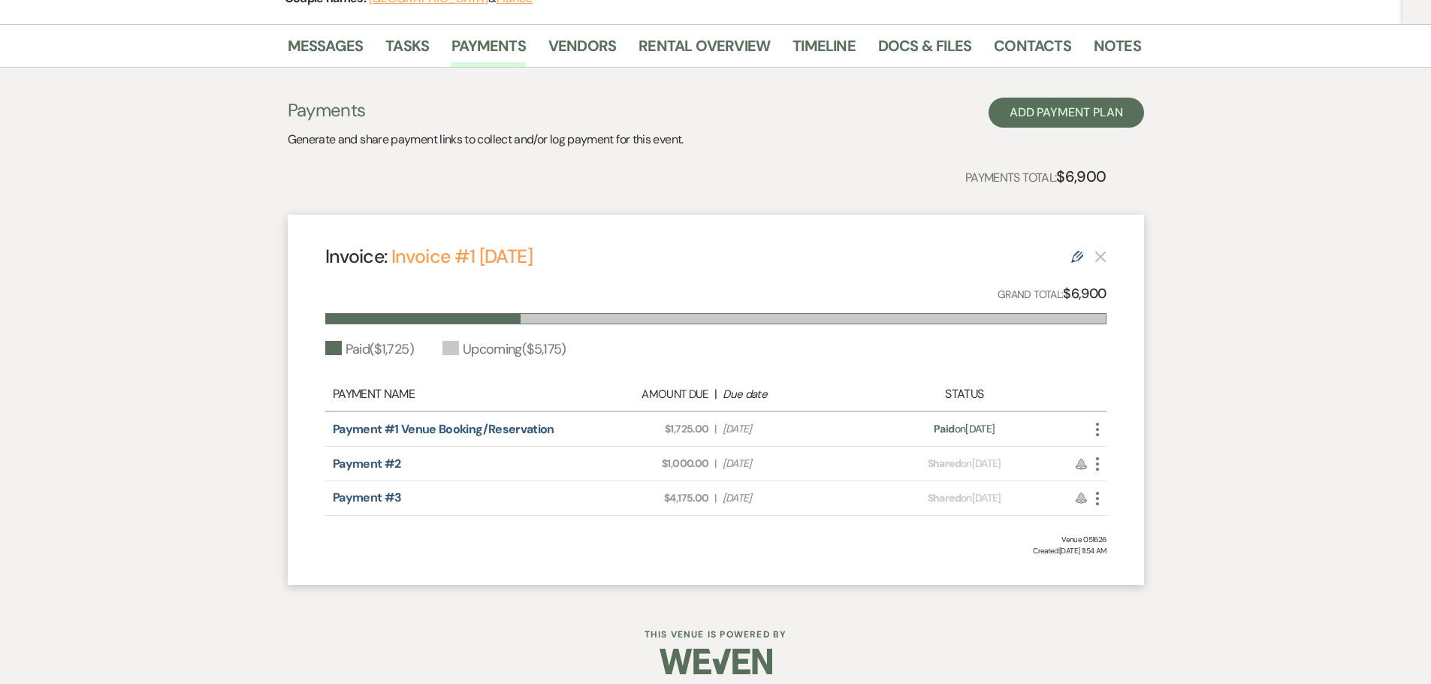
scroll to position [225, 0]
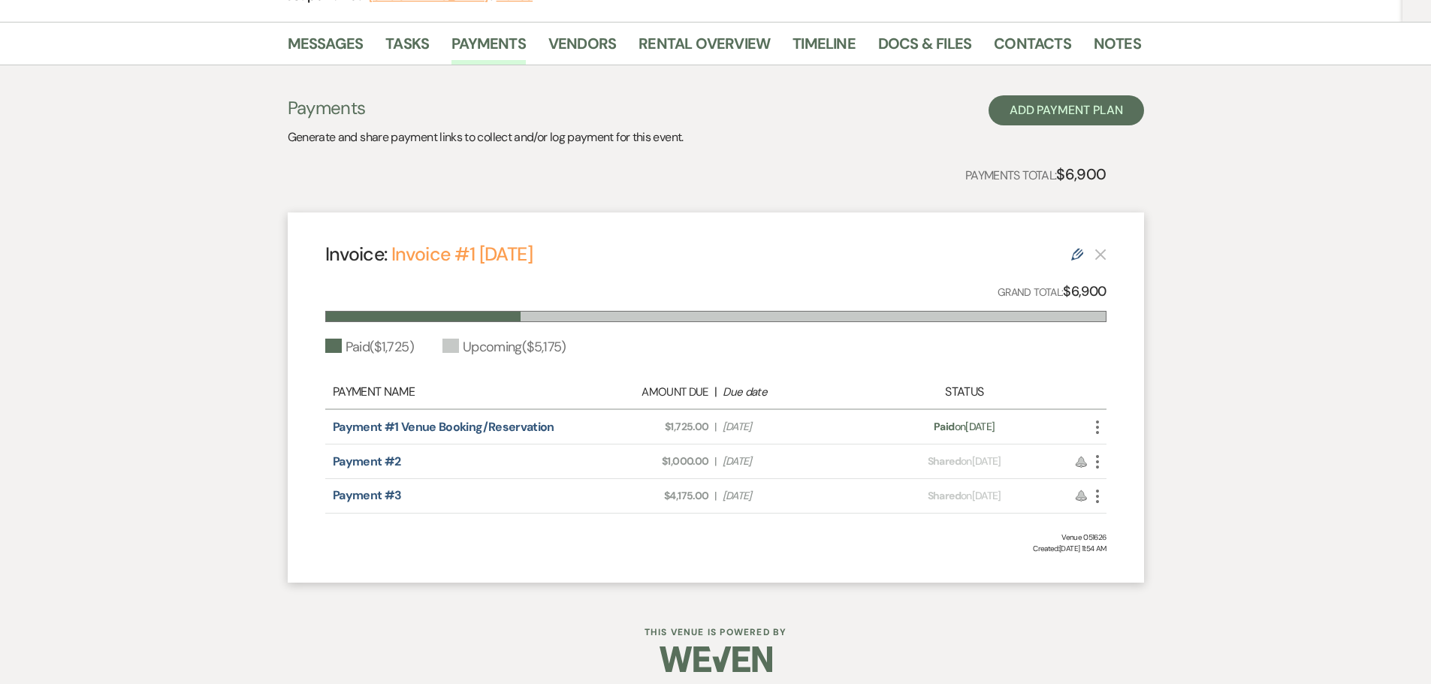
click at [1095, 457] on icon "More" at bounding box center [1097, 462] width 18 height 18
click at [1114, 494] on icon "Attach File" at bounding box center [1112, 492] width 12 height 12
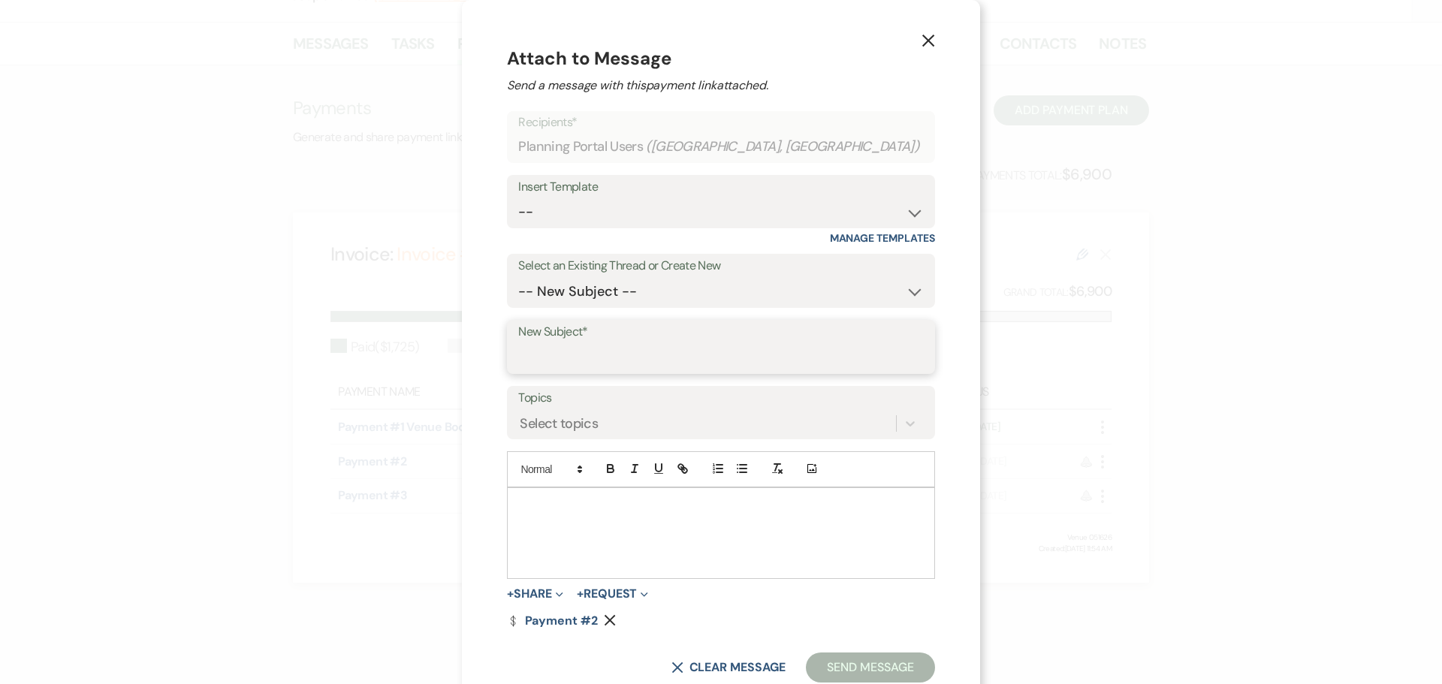
click at [572, 360] on input "New Subject*" at bounding box center [720, 357] width 405 height 29
type input "Payment link"
click at [575, 511] on p at bounding box center [720, 505] width 403 height 17
click at [850, 672] on button "Send Message" at bounding box center [870, 668] width 128 height 30
